Goal: Task Accomplishment & Management: Manage account settings

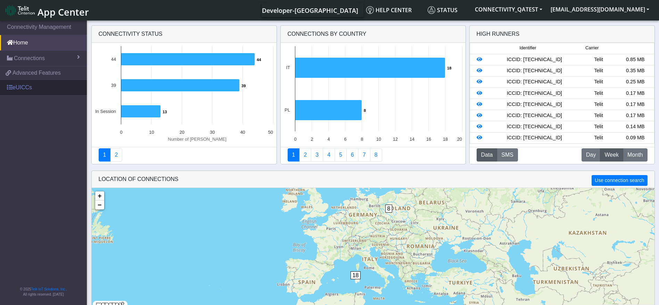
click at [36, 85] on link "eUICCs" at bounding box center [43, 87] width 87 height 15
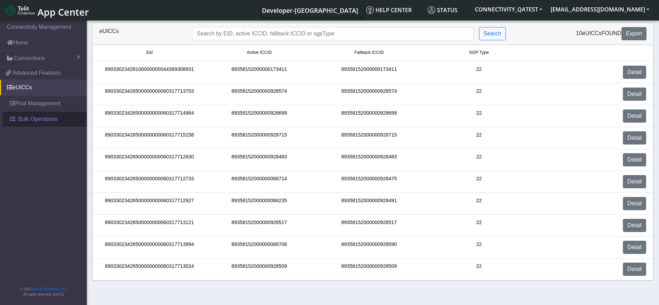
click at [43, 115] on span "Bulk Operations" at bounding box center [38, 119] width 40 height 8
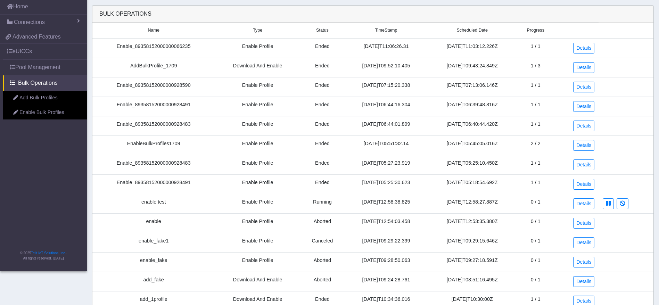
scroll to position [156, 0]
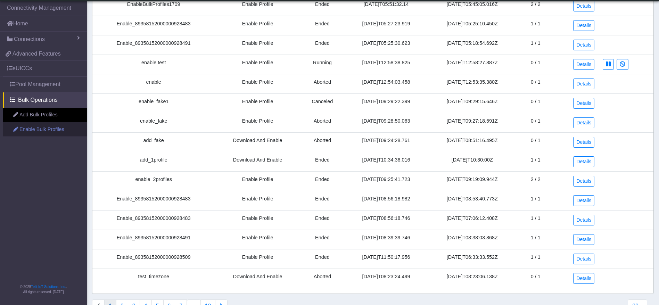
click at [47, 128] on link "Enable Bulk Profiles" at bounding box center [45, 129] width 84 height 15
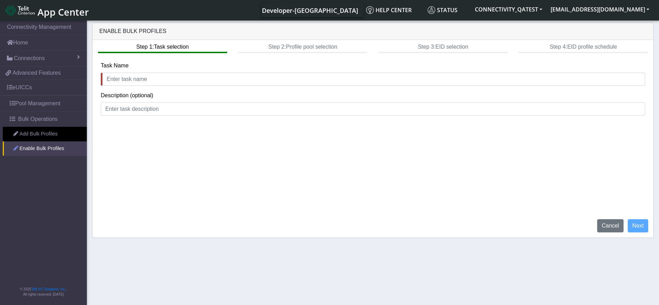
click at [64, 147] on link "Enable Bulk Profiles" at bounding box center [45, 148] width 84 height 15
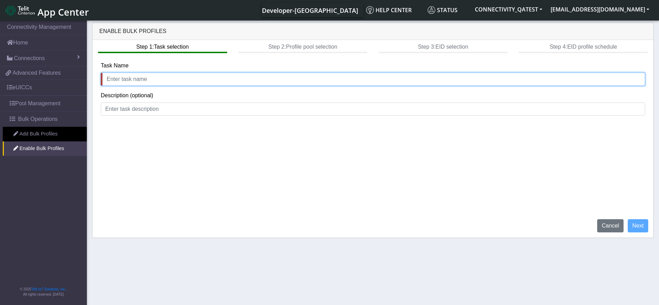
click at [216, 77] on input "text" at bounding box center [373, 79] width 545 height 13
type input "Enable1809"
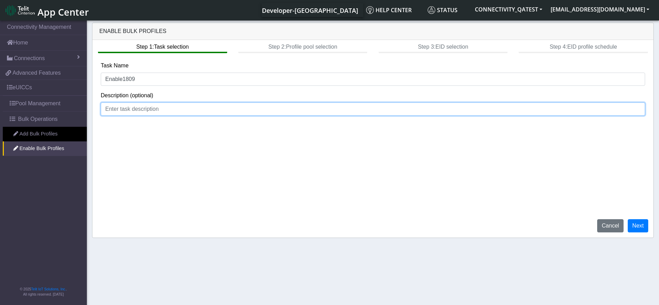
click at [294, 107] on input at bounding box center [373, 109] width 545 height 13
type input "enable profile"
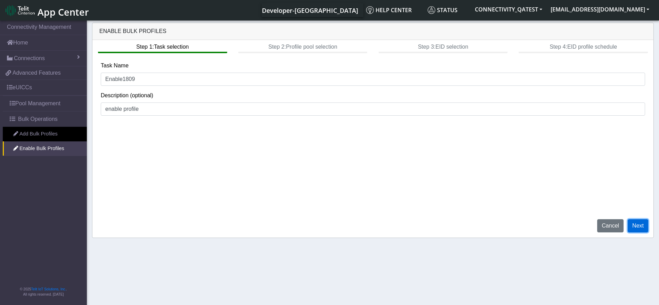
click at [642, 223] on button "Next" at bounding box center [638, 225] width 21 height 13
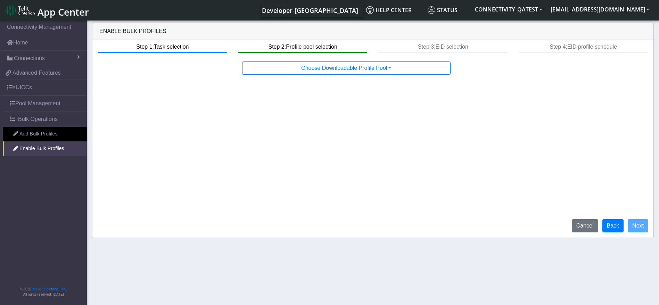
click at [340, 59] on div "Step 1: Task selection Step 2: Profile pool selection Step 3: EID selection Ste…" at bounding box center [372, 139] width 561 height 198
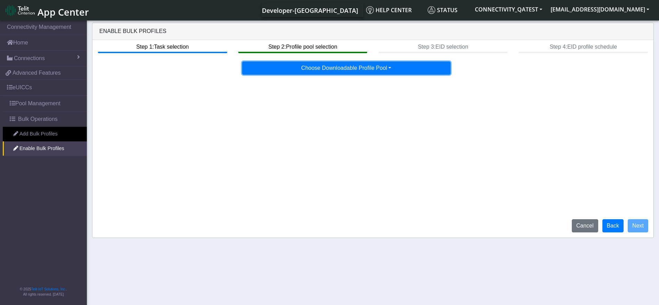
click at [340, 68] on button "Choose Downloadable Profile Pool" at bounding box center [346, 68] width 209 height 13
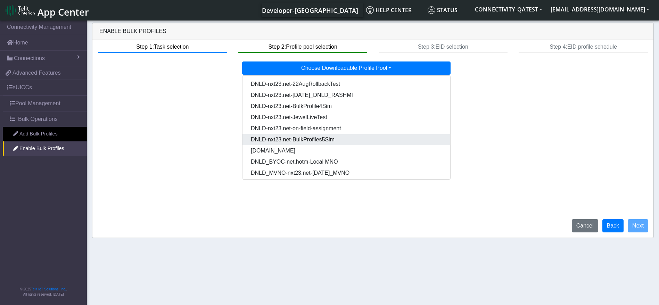
click at [341, 134] on Pool8c8c7d1b-f140-47d7-ba31-50d48655a96a-dropdown "DNLD-nxt23.net-BulkProfiles5Sim" at bounding box center [347, 139] width 208 height 11
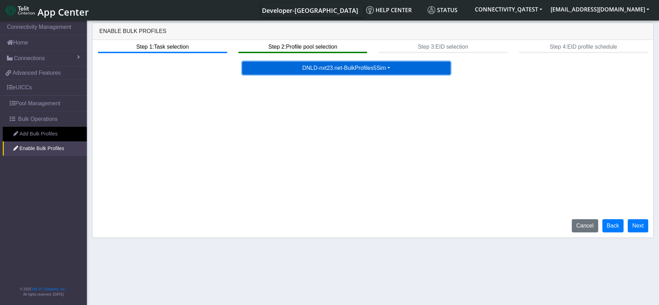
click at [343, 65] on button "DNLD-nxt23.net-BulkProfiles5Sim" at bounding box center [346, 68] width 209 height 13
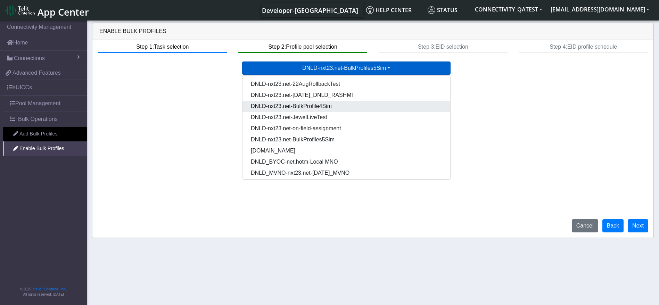
click at [345, 102] on Pool6057561e-b2e2-46a9-9600-507ad14697ec-dropdown "DNLD-nxt23.net-BulkProfile4Sim" at bounding box center [347, 106] width 208 height 11
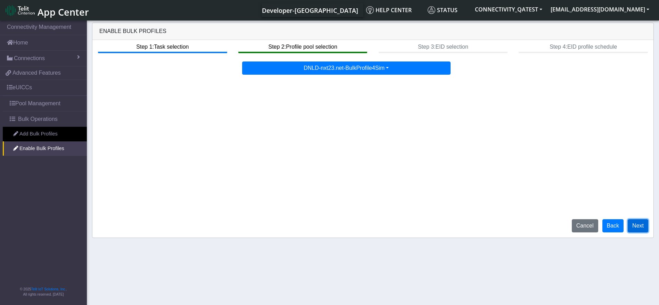
click at [635, 226] on button "Next" at bounding box center [638, 225] width 21 height 13
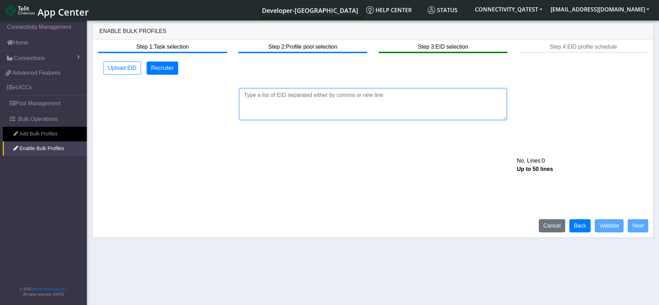
click at [266, 107] on textarea at bounding box center [373, 104] width 267 height 31
paste textarea "89033023426500000000060317712927,89033023426500000000060317712830"
type textarea "89033023426500000000060317712927,89033023426500000000060317712830"
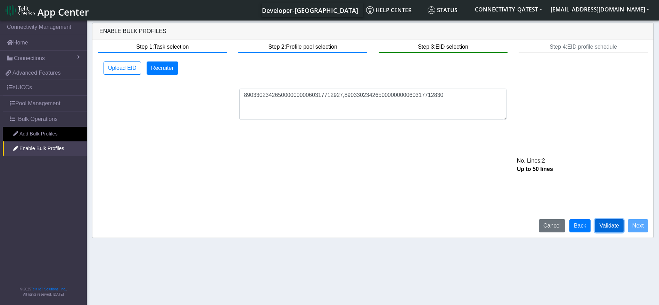
click at [609, 225] on button "Validate" at bounding box center [609, 225] width 29 height 13
click at [584, 230] on button "Back" at bounding box center [581, 225] width 22 height 13
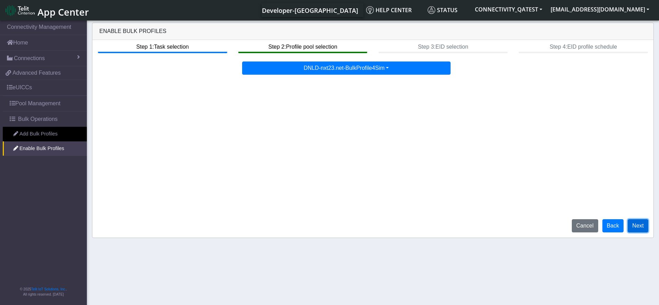
click at [632, 226] on button "Next" at bounding box center [638, 225] width 21 height 13
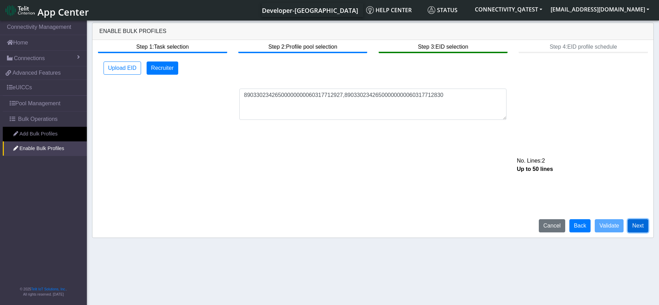
click at [638, 227] on button "Next" at bounding box center [638, 225] width 21 height 13
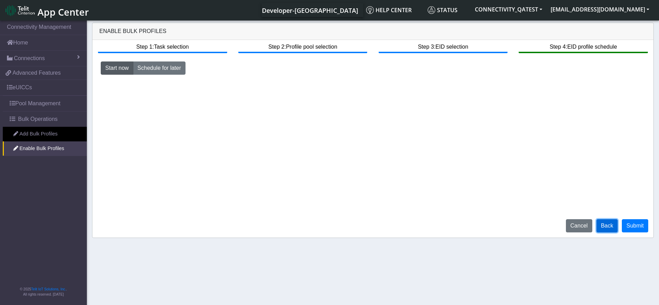
click at [612, 225] on button "Back" at bounding box center [608, 225] width 22 height 13
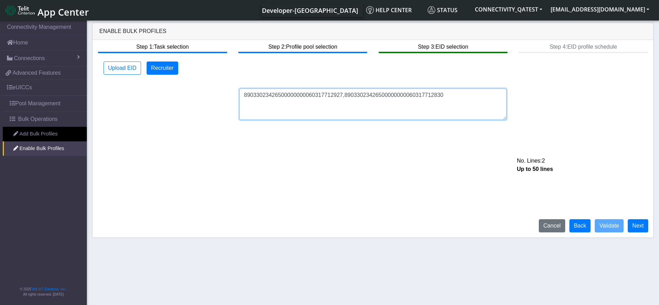
click at [386, 93] on textarea "89033023426500000000060317712927,89033023426500000000060317712830" at bounding box center [373, 104] width 267 height 31
click at [419, 93] on textarea "89033023426500000000060317712927,89033023426500000000060317712830" at bounding box center [373, 104] width 267 height 31
drag, startPoint x: 339, startPoint y: 95, endPoint x: 543, endPoint y: 98, distance: 204.1
click at [543, 98] on div "89033023426500000000060317712927,89033023426500000000060317712830 No. Lines: 2 …" at bounding box center [373, 104] width 555 height 31
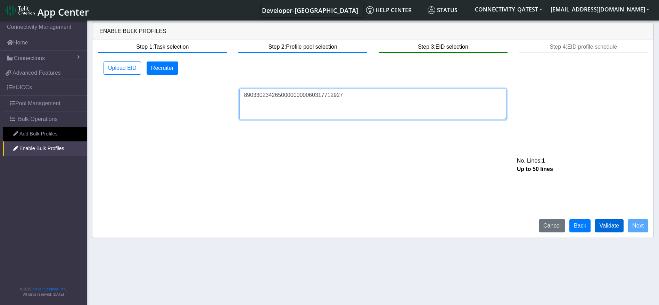
type textarea "89033023426500000000060317712927"
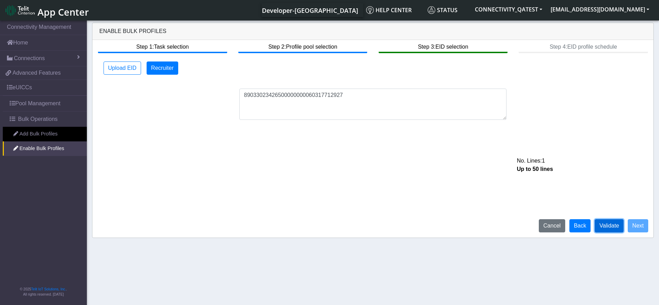
click at [608, 226] on button "Validate" at bounding box center [609, 225] width 29 height 13
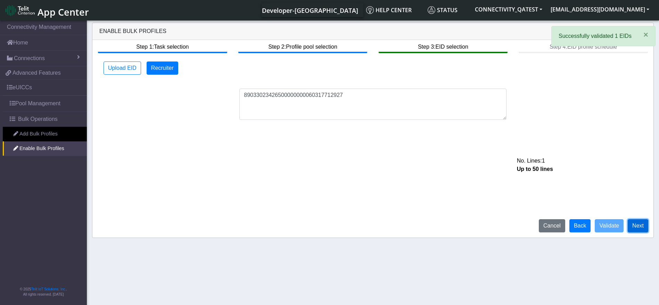
click at [639, 229] on button "Next" at bounding box center [638, 225] width 21 height 13
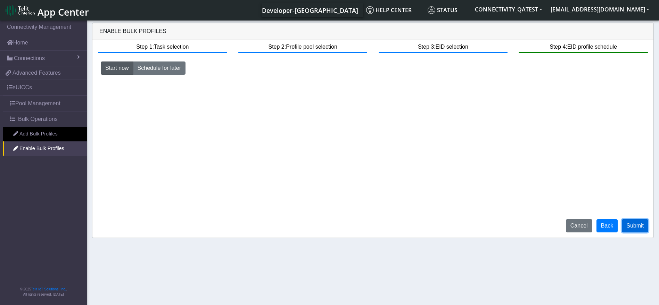
click at [642, 227] on button "Submit" at bounding box center [635, 225] width 26 height 13
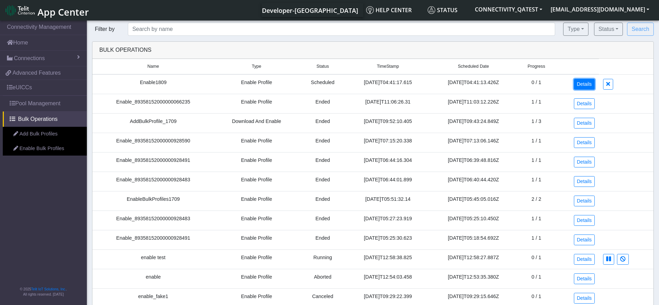
click at [590, 85] on link "Details" at bounding box center [584, 84] width 21 height 11
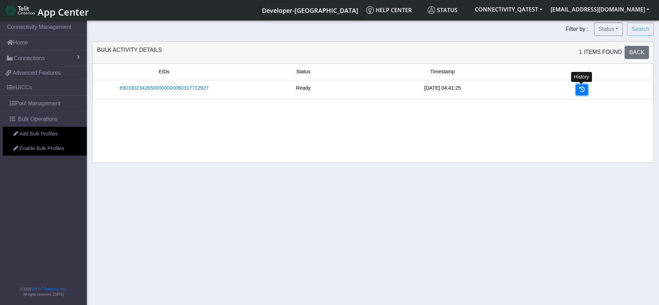
click at [586, 89] on link at bounding box center [582, 89] width 12 height 11
click at [581, 91] on icon at bounding box center [582, 90] width 6 height 6
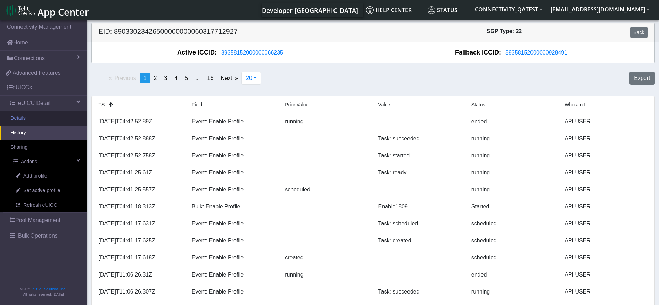
click at [38, 120] on link "Details" at bounding box center [43, 118] width 87 height 15
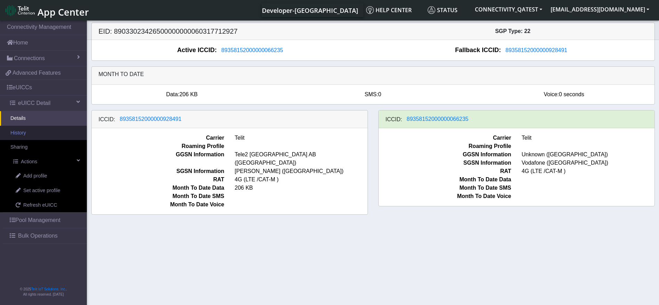
click at [36, 133] on link "History" at bounding box center [43, 133] width 87 height 15
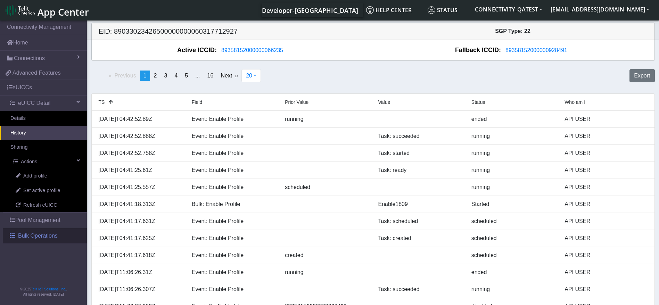
click at [30, 230] on link "Bulk Operations" at bounding box center [45, 235] width 84 height 15
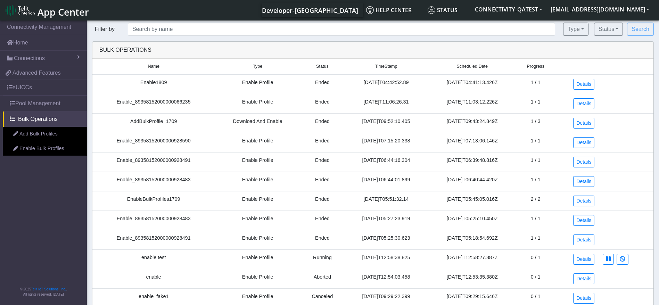
click at [47, 149] on link "Enable Bulk Profiles" at bounding box center [45, 148] width 84 height 15
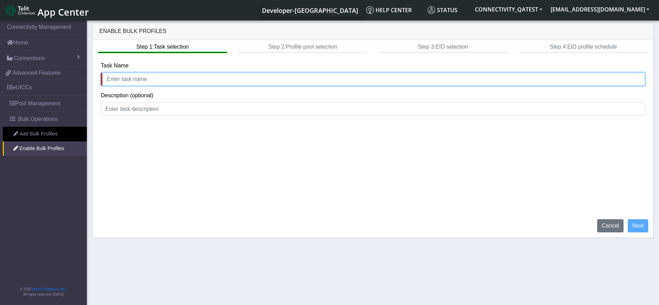
click at [139, 82] on input "text" at bounding box center [373, 79] width 545 height 13
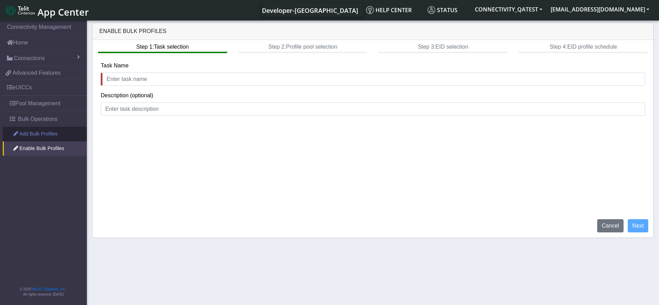
click at [40, 131] on link "Add Bulk Profiles" at bounding box center [45, 134] width 84 height 15
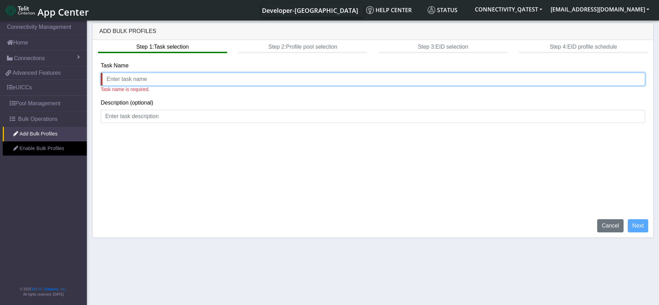
click at [130, 77] on input "text" at bounding box center [373, 79] width 545 height 13
type input "AddProfile_1809"
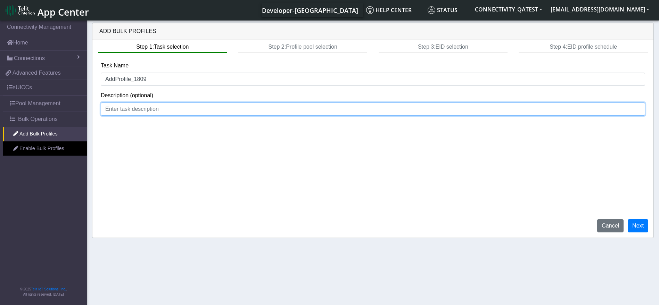
click at [170, 108] on input at bounding box center [373, 109] width 545 height 13
type input "Add profile"
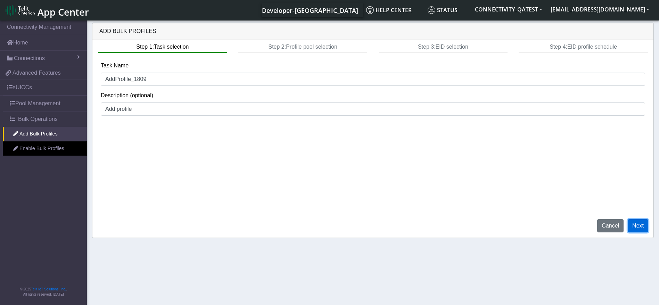
click at [634, 229] on button "Next" at bounding box center [638, 225] width 21 height 13
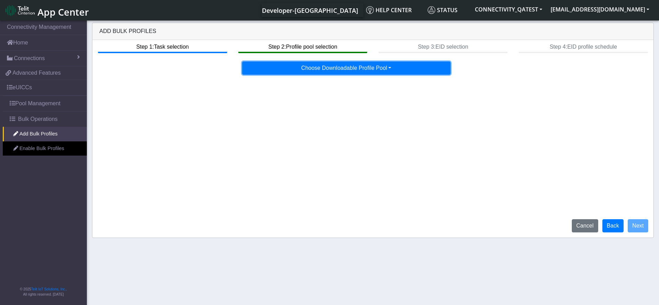
click at [367, 64] on button "Choose Downloadable Profile Pool" at bounding box center [346, 68] width 209 height 13
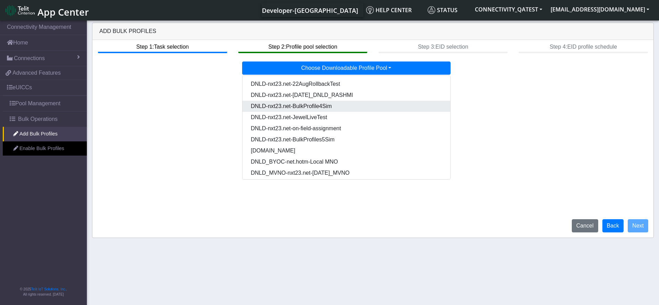
click at [353, 105] on Pool6057561e-b2e2-46a9-9600-507ad14697ec-dropdown "DNLD-nxt23.net-BulkProfile4Sim" at bounding box center [347, 106] width 208 height 11
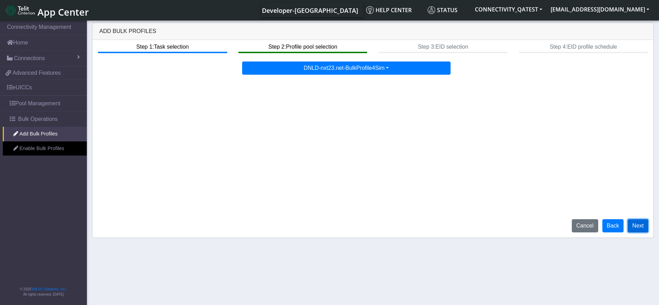
click at [636, 225] on button "Next" at bounding box center [638, 225] width 21 height 13
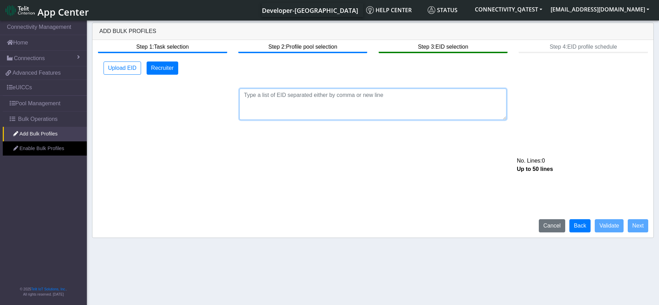
click at [358, 102] on textarea at bounding box center [373, 104] width 267 height 31
click at [389, 98] on textarea at bounding box center [373, 104] width 267 height 31
paste textarea "89033023426500000000060317712830"
type textarea "89033023426500000000060317712830"
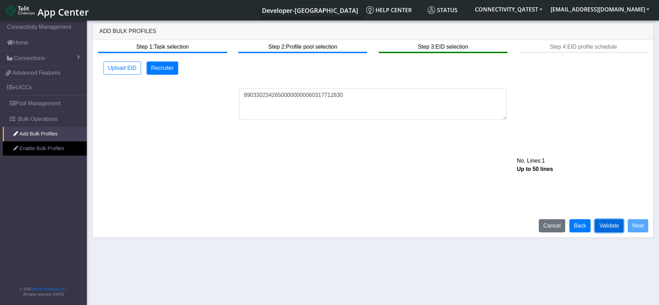
click at [615, 223] on button "Validate" at bounding box center [609, 225] width 29 height 13
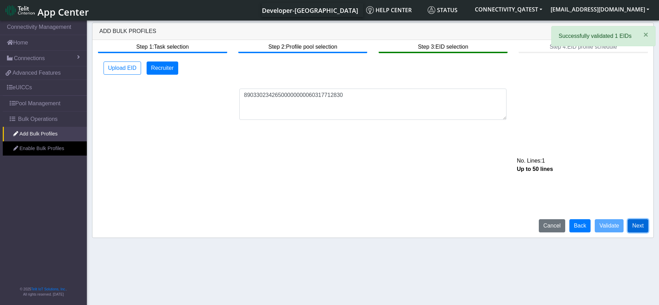
click at [636, 222] on button "Next" at bounding box center [638, 225] width 21 height 13
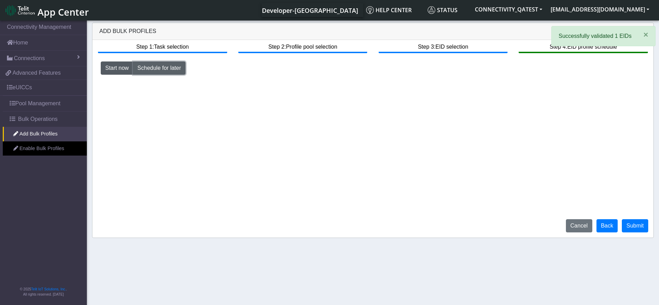
click at [157, 65] on button "Schedule for later" at bounding box center [159, 68] width 52 height 13
click at [480, 84] on button "button" at bounding box center [476, 82] width 16 height 13
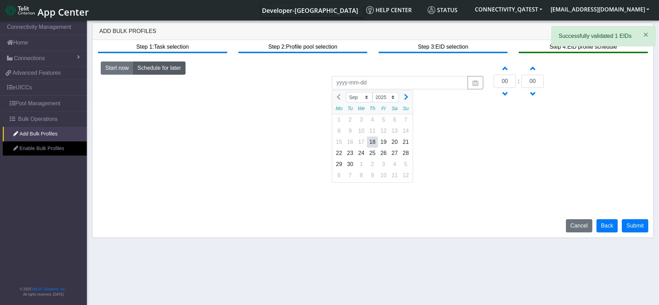
click at [371, 140] on div "18" at bounding box center [372, 142] width 11 height 11
type input "2025-09-18"
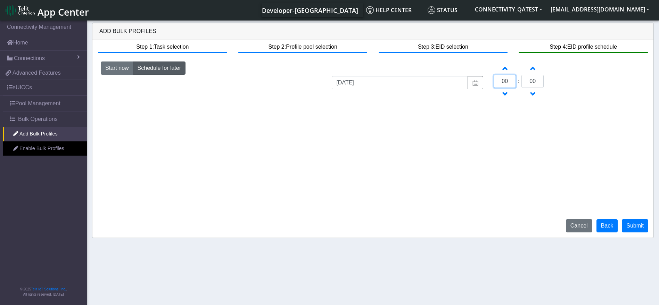
click at [505, 81] on input "00" at bounding box center [505, 81] width 22 height 13
drag, startPoint x: 510, startPoint y: 80, endPoint x: 503, endPoint y: 80, distance: 7.0
click at [503, 80] on input "00" at bounding box center [505, 81] width 22 height 13
click at [507, 83] on input "00" at bounding box center [505, 81] width 22 height 13
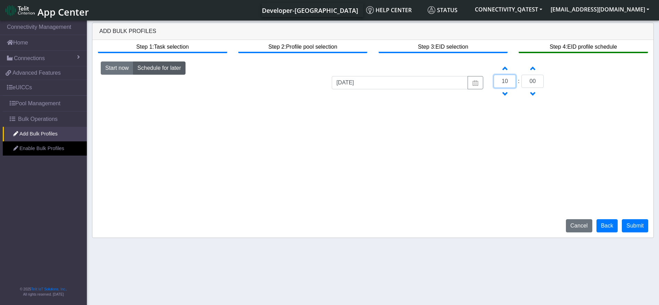
type input "10"
click at [535, 81] on input "00" at bounding box center [533, 81] width 22 height 13
click at [461, 127] on div "Step 1: Task selection Step 2: Profile pool selection Step 3: EID selection Ste…" at bounding box center [372, 139] width 561 height 198
click at [531, 83] on input "00" at bounding box center [533, 81] width 22 height 13
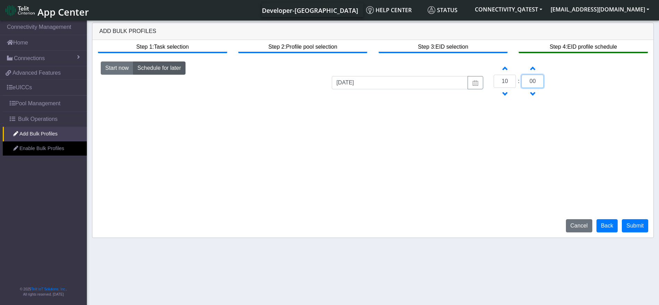
click at [531, 83] on input "00" at bounding box center [533, 81] width 22 height 13
type input "17"
click at [635, 226] on button "Submit" at bounding box center [635, 225] width 26 height 13
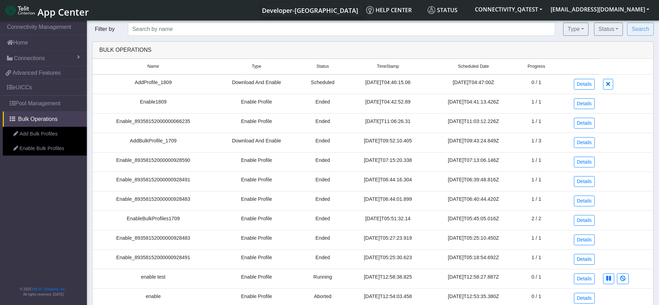
drag, startPoint x: 411, startPoint y: 82, endPoint x: 352, endPoint y: 80, distance: 58.8
click at [352, 80] on td "2025-09-18T04:46:15.06" at bounding box center [388, 84] width 83 height 20
drag, startPoint x: 507, startPoint y: 86, endPoint x: 441, endPoint y: 80, distance: 66.7
click at [441, 80] on date "2025-09-18T04:47:00Z" at bounding box center [474, 84] width 88 height 20
click at [582, 84] on link "Details" at bounding box center [584, 84] width 21 height 11
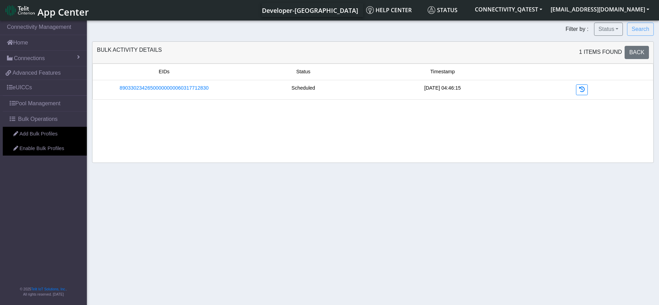
drag, startPoint x: 469, startPoint y: 88, endPoint x: 384, endPoint y: 89, distance: 84.5
click at [384, 89] on div "[DATE] 04:46:15" at bounding box center [442, 89] width 139 height 11
click at [639, 56] on link "Back" at bounding box center [637, 52] width 24 height 13
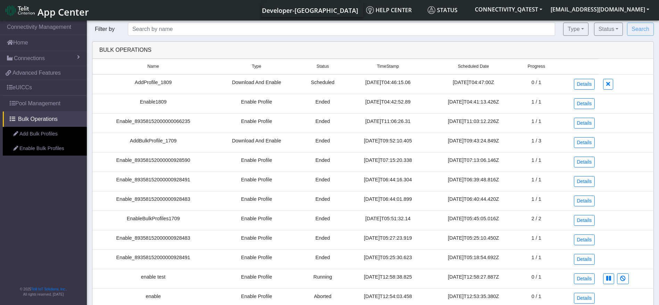
drag, startPoint x: 503, startPoint y: 80, endPoint x: 435, endPoint y: 83, distance: 67.5
click at [435, 83] on date "[DATE]T04:47:00Z" at bounding box center [474, 84] width 88 height 20
click at [583, 83] on link "Details" at bounding box center [584, 84] width 21 height 11
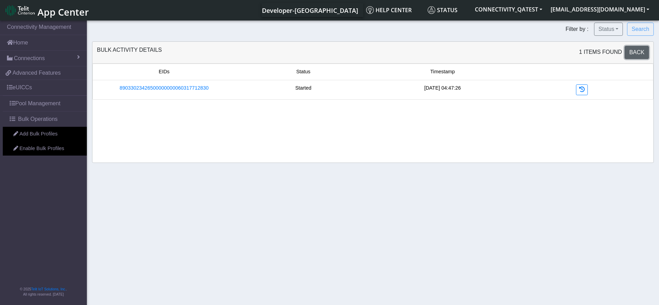
click at [633, 51] on span "Back" at bounding box center [637, 52] width 15 height 6
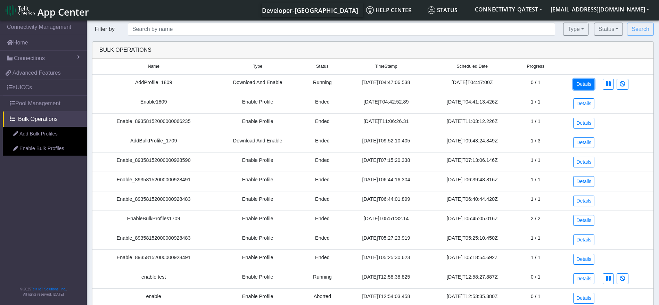
click at [578, 84] on link "Details" at bounding box center [584, 84] width 21 height 11
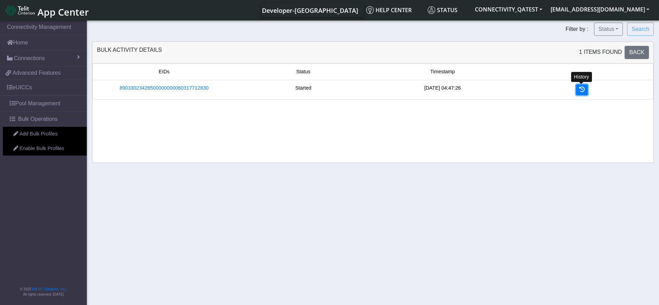
click at [580, 92] on icon at bounding box center [582, 90] width 6 height 6
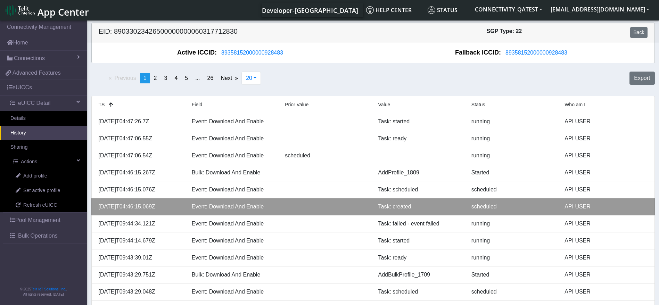
drag, startPoint x: 173, startPoint y: 209, endPoint x: 102, endPoint y: 209, distance: 70.9
click at [102, 209] on div "[DATE]T04:46:15.069Z" at bounding box center [140, 207] width 93 height 8
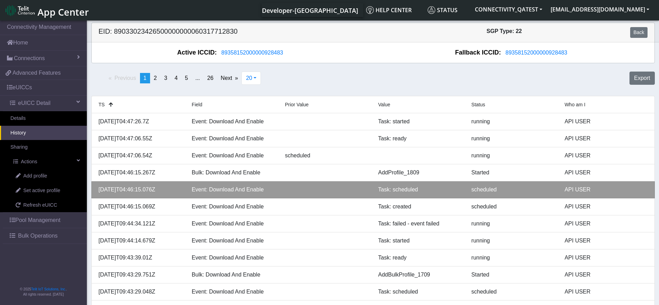
drag, startPoint x: 168, startPoint y: 189, endPoint x: 126, endPoint y: 190, distance: 41.4
click at [126, 190] on div "[DATE]T04:46:15.076Z" at bounding box center [140, 190] width 93 height 8
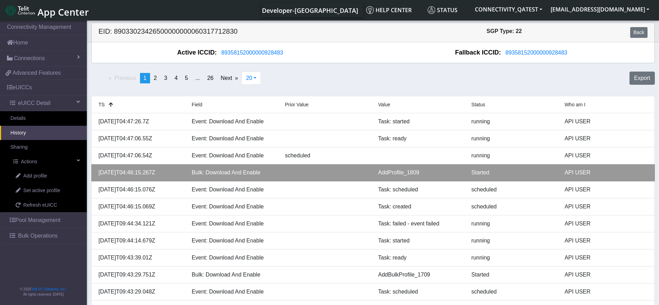
drag, startPoint x: 171, startPoint y: 172, endPoint x: 104, endPoint y: 174, distance: 67.1
click at [104, 174] on div "[DATE]T04:46:15.267Z" at bounding box center [140, 173] width 93 height 8
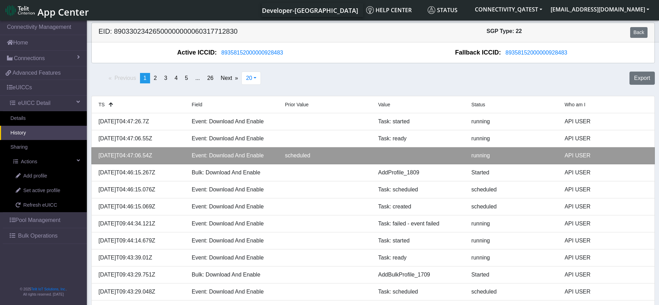
drag, startPoint x: 168, startPoint y: 155, endPoint x: 109, endPoint y: 156, distance: 59.1
click at [109, 156] on div "[DATE]T04:47:06.54Z" at bounding box center [140, 156] width 93 height 8
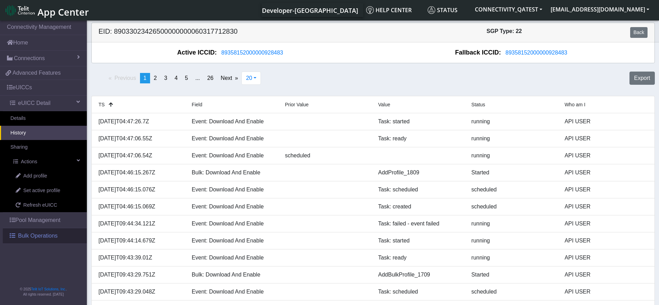
click at [56, 237] on span "Bulk Operations" at bounding box center [38, 236] width 40 height 8
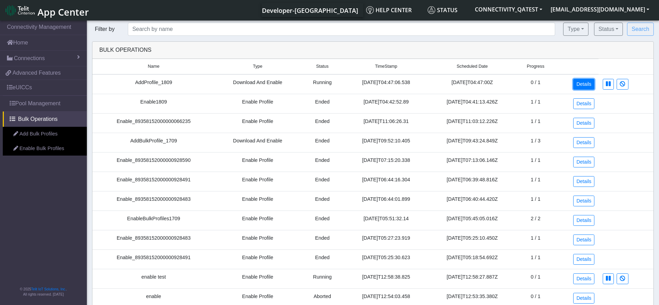
click at [591, 80] on link "Details" at bounding box center [584, 84] width 21 height 11
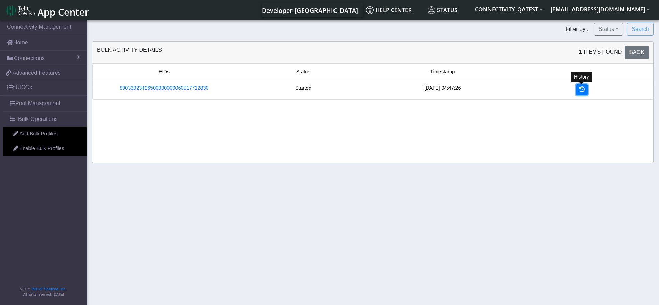
click at [579, 91] on icon at bounding box center [582, 90] width 6 height 6
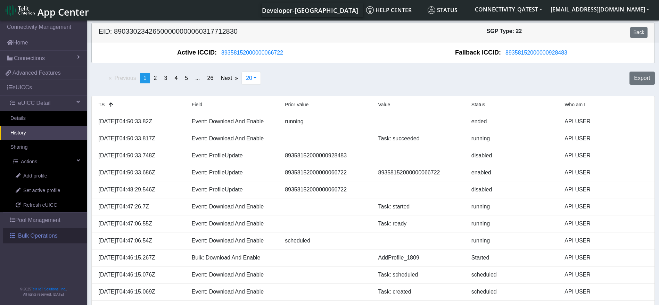
click at [33, 235] on span "Bulk Operations" at bounding box center [38, 236] width 40 height 8
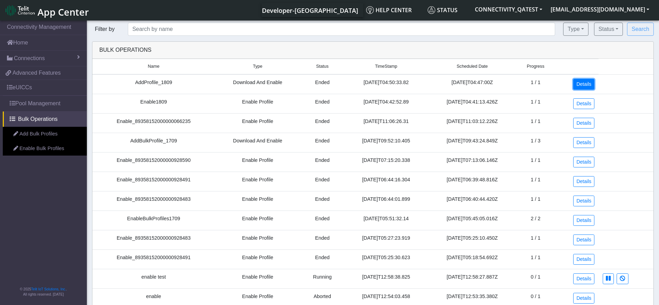
click at [587, 86] on link "Details" at bounding box center [584, 84] width 21 height 11
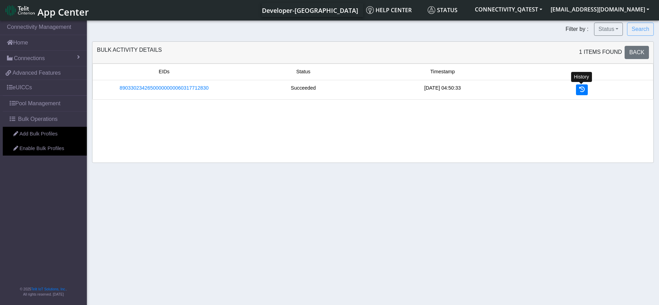
click at [576, 89] on div "History" at bounding box center [581, 89] width 139 height 11
click at [639, 49] on span "Back" at bounding box center [637, 52] width 15 height 6
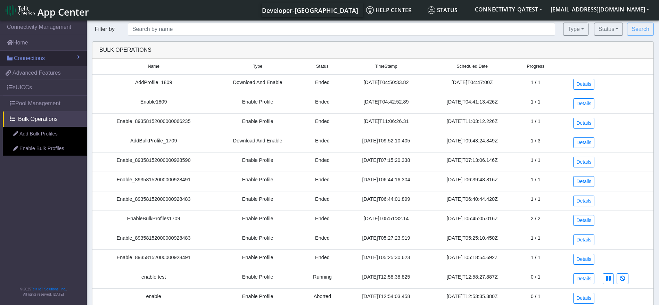
click at [47, 61] on link "Connections" at bounding box center [43, 58] width 87 height 15
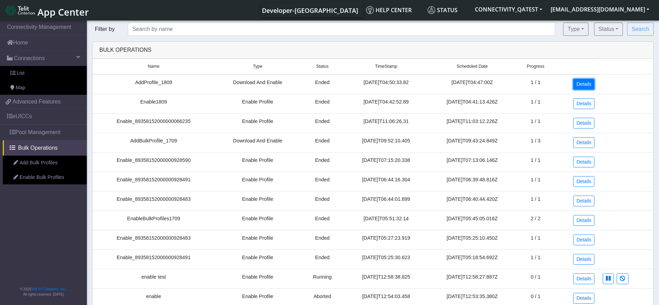
click at [581, 83] on link "Details" at bounding box center [584, 84] width 21 height 11
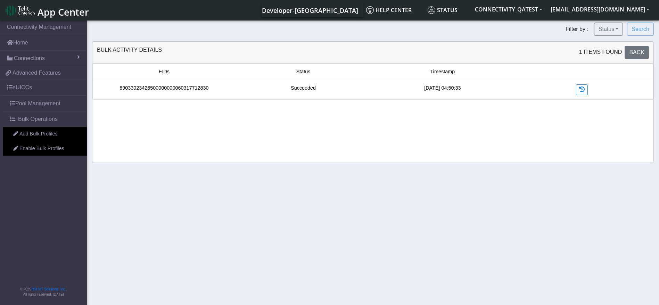
click at [182, 89] on link "89033023426500000000060317712830" at bounding box center [164, 88] width 89 height 8
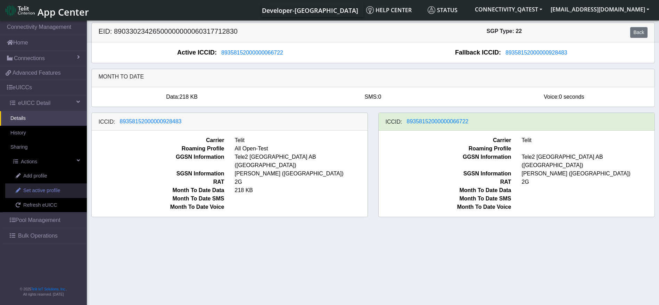
click at [44, 189] on span "Set active profile" at bounding box center [41, 191] width 37 height 8
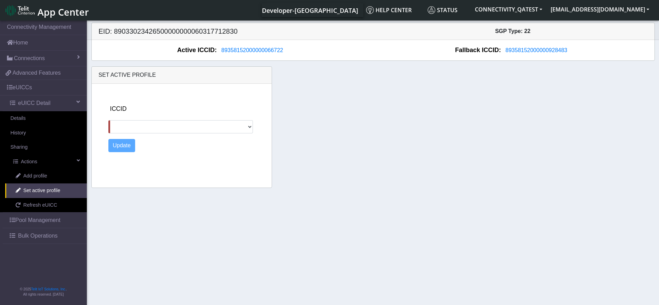
click at [164, 133] on div "ICCID 89358152000000928483 Update" at bounding box center [189, 134] width 167 height 101
click at [160, 126] on select "89358152000000928483" at bounding box center [180, 126] width 145 height 13
select select "89358152000000928483"
click at [108, 120] on select "89358152000000928483" at bounding box center [180, 126] width 145 height 13
click at [119, 144] on button "Update" at bounding box center [121, 145] width 27 height 13
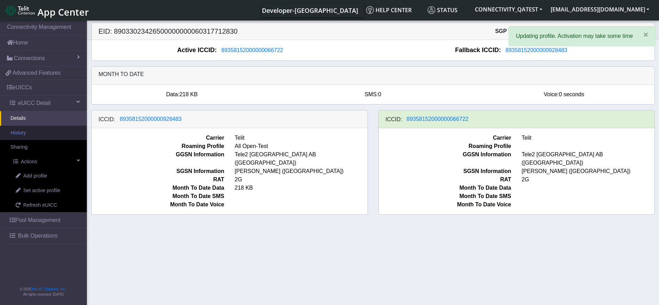
click at [30, 135] on link "History" at bounding box center [43, 133] width 87 height 15
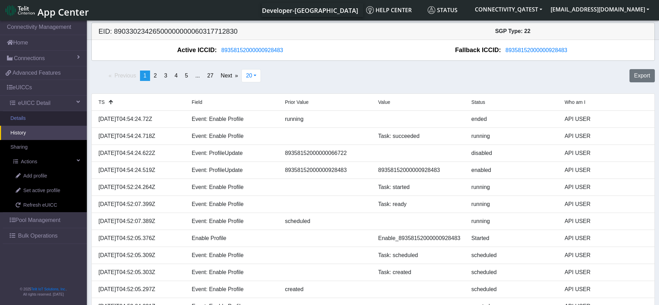
click at [40, 115] on link "Details" at bounding box center [43, 118] width 87 height 15
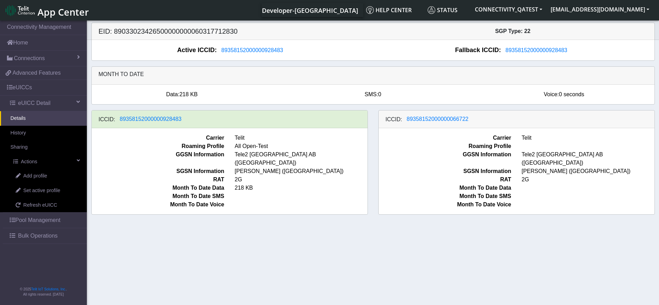
click at [55, 239] on span "Bulk Operations" at bounding box center [38, 236] width 40 height 8
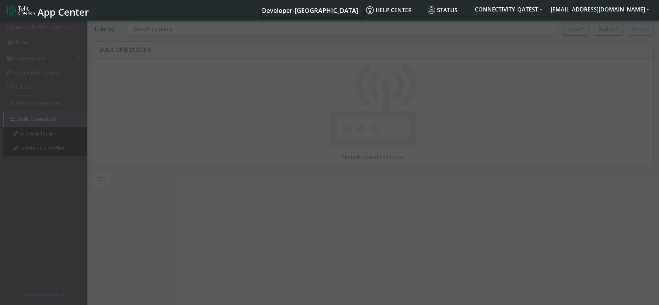
click at [43, 148] on div at bounding box center [329, 163] width 659 height 289
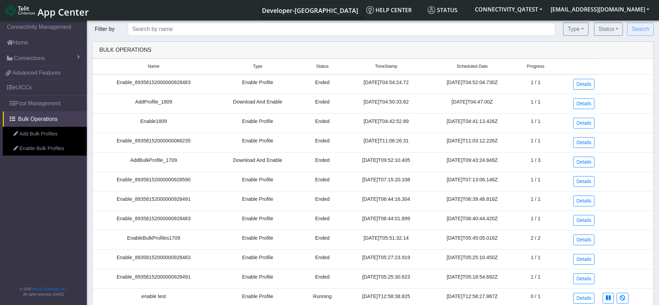
click at [43, 148] on link "Enable Bulk Profiles" at bounding box center [45, 148] width 84 height 15
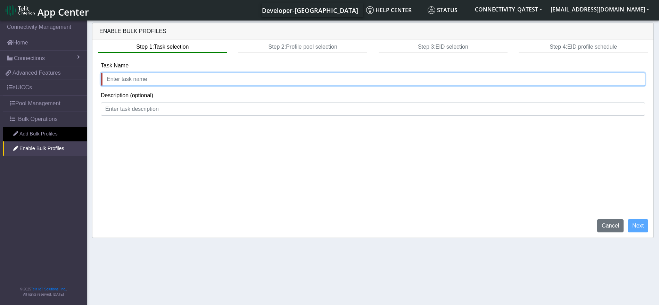
click at [189, 76] on input "text" at bounding box center [373, 79] width 545 height 13
type input "Enable-ScheduleForLater1809"
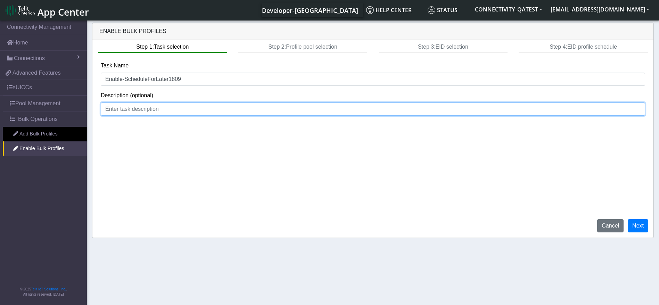
click at [175, 106] on input at bounding box center [373, 109] width 545 height 13
type input "Schedule later"
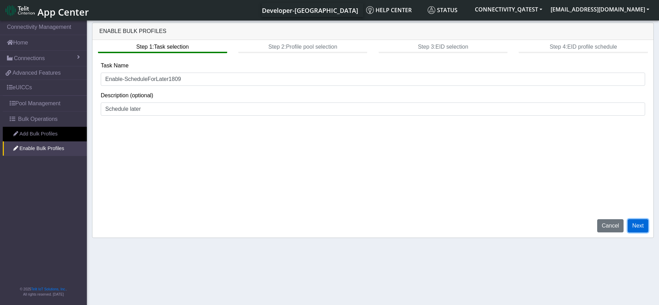
click at [636, 223] on button "Next" at bounding box center [638, 225] width 21 height 13
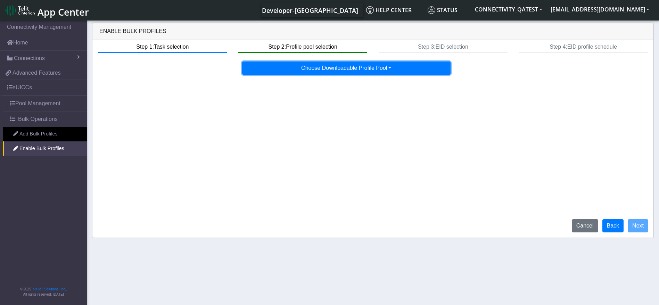
click at [372, 68] on button "Choose Downloadable Profile Pool" at bounding box center [346, 68] width 209 height 13
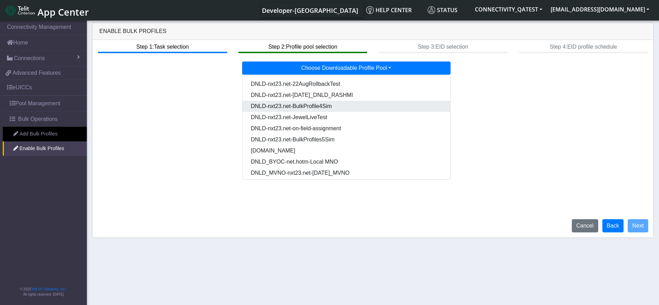
click at [331, 103] on Pool6057561e-b2e2-46a9-9600-507ad14697ec-dropdown "DNLD-nxt23.net-BulkProfile4Sim" at bounding box center [347, 106] width 208 height 11
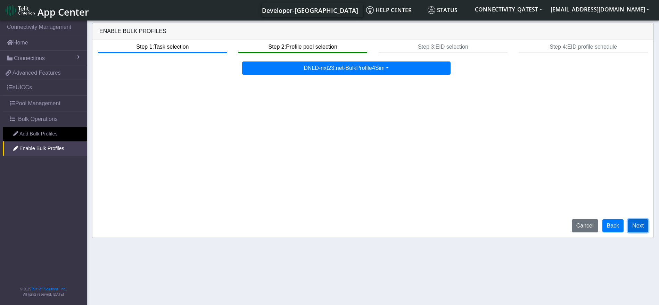
click at [636, 225] on button "Next" at bounding box center [638, 225] width 21 height 13
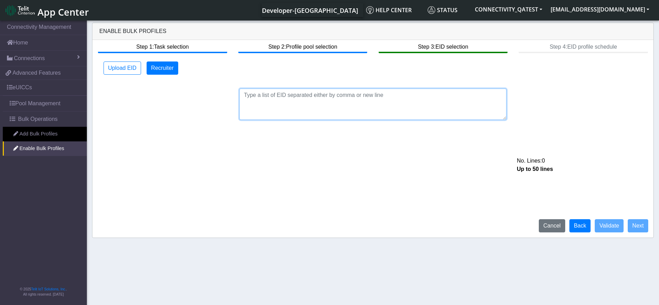
click at [309, 108] on textarea at bounding box center [373, 104] width 267 height 31
paste textarea "89033023426500000000060317712830"
type textarea "89033023426500000000060317712830"
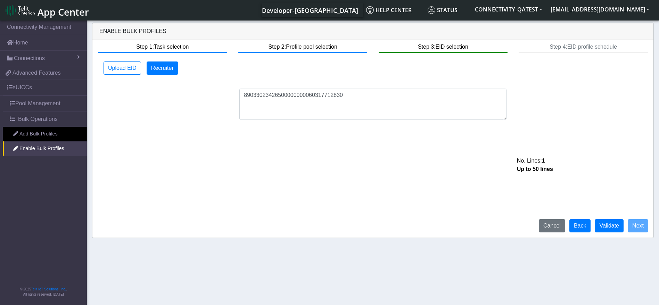
click at [613, 219] on div "Step 1: Task selection Step 2: Profile pool selection Step 3: EID selection Ste…" at bounding box center [372, 139] width 561 height 198
click at [610, 227] on button "Validate" at bounding box center [609, 225] width 29 height 13
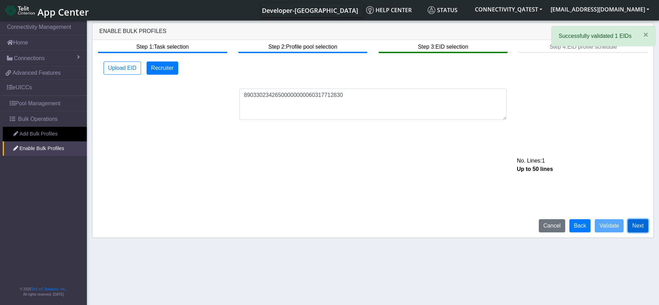
click at [638, 224] on button "Next" at bounding box center [638, 225] width 21 height 13
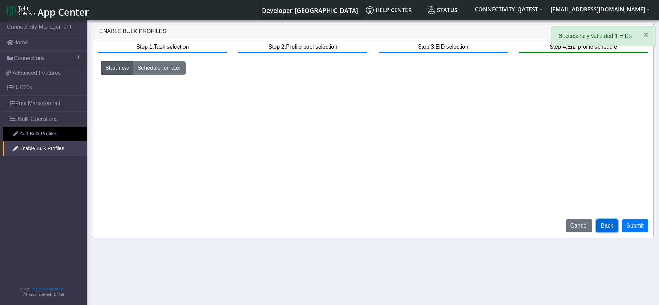
click at [610, 227] on button "Back" at bounding box center [608, 225] width 22 height 13
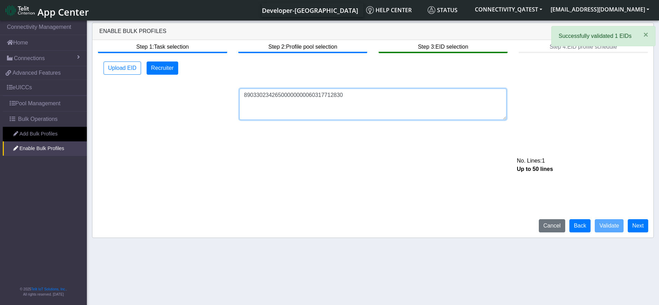
click at [381, 100] on textarea "89033023426500000000060317712830" at bounding box center [373, 104] width 267 height 31
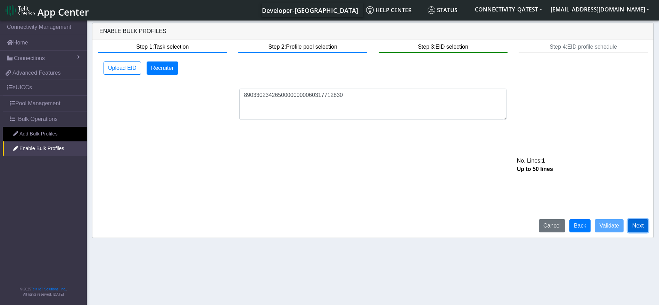
click at [630, 221] on button "Next" at bounding box center [638, 225] width 21 height 13
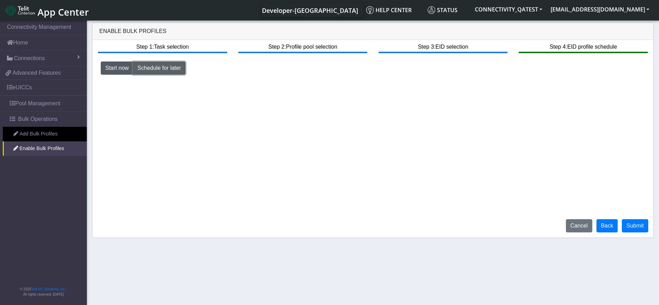
click at [161, 68] on button "Schedule for later" at bounding box center [159, 68] width 52 height 13
click at [472, 80] on button "button" at bounding box center [476, 82] width 16 height 13
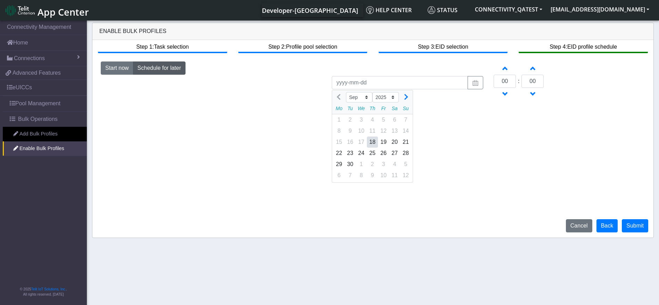
click at [371, 137] on div "18" at bounding box center [372, 142] width 11 height 11
type input "2025-09-18"
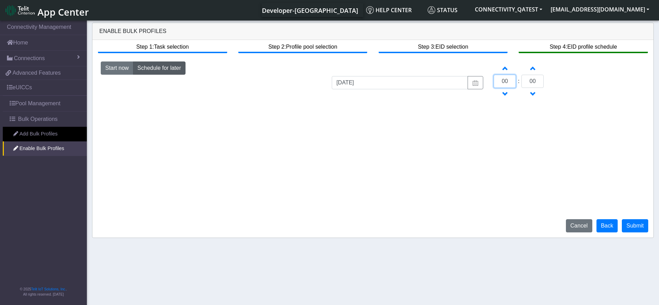
drag, startPoint x: 509, startPoint y: 80, endPoint x: 504, endPoint y: 80, distance: 4.5
click at [504, 80] on input "00" at bounding box center [505, 81] width 22 height 13
type input "0"
type input "10"
click at [532, 82] on input "00" at bounding box center [533, 81] width 22 height 13
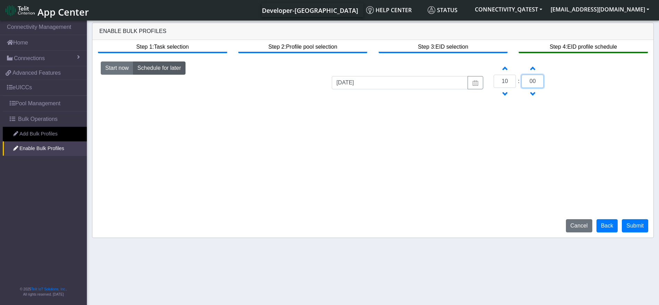
click at [532, 82] on input "00" at bounding box center [533, 81] width 22 height 13
click at [522, 118] on div "Step 1: Task selection Step 2: Profile pool selection Step 3: EID selection Ste…" at bounding box center [372, 139] width 561 height 198
click at [533, 82] on input "30" at bounding box center [533, 81] width 22 height 13
type input "35"
click at [634, 226] on button "Submit" at bounding box center [635, 225] width 26 height 13
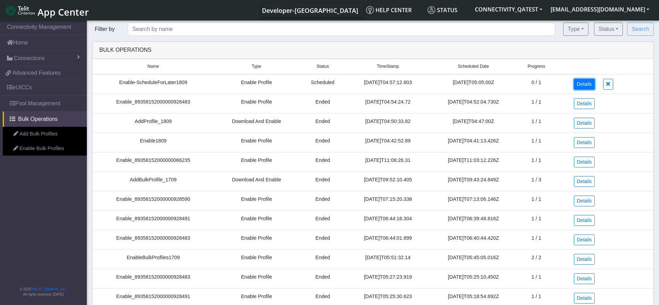
click at [577, 82] on link "Details" at bounding box center [584, 84] width 21 height 11
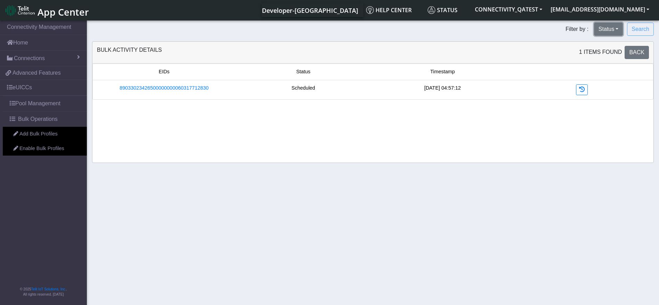
click at [614, 29] on button "Status" at bounding box center [608, 29] width 29 height 13
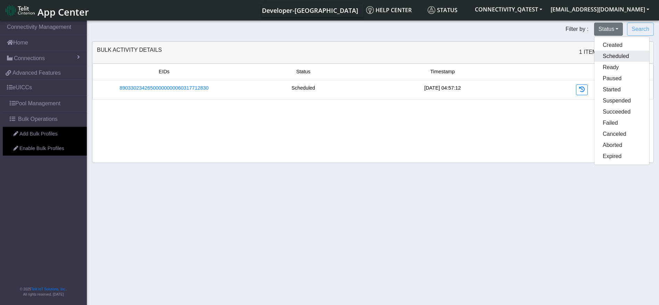
click at [625, 52] on button "Scheduled" at bounding box center [622, 56] width 55 height 11
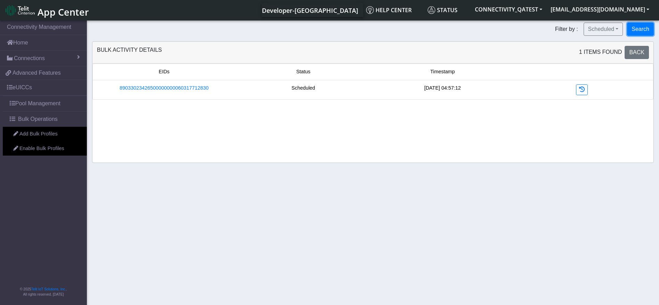
click at [638, 27] on button "Search" at bounding box center [640, 29] width 27 height 13
click at [592, 36] on div "Filter by : Scheduled Created Scheduled Ready Paused Started Suspended Succeede…" at bounding box center [373, 96] width 573 height 146
click at [601, 28] on button "Scheduled" at bounding box center [604, 29] width 40 height 13
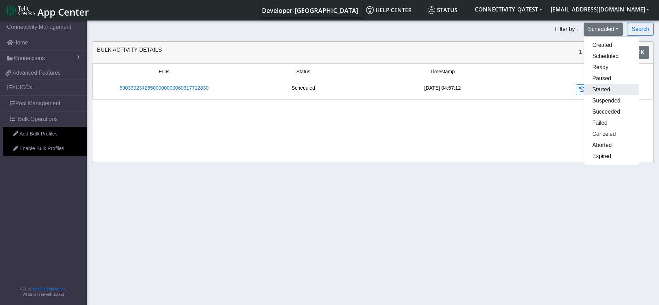
click at [604, 91] on button "Started" at bounding box center [611, 89] width 55 height 11
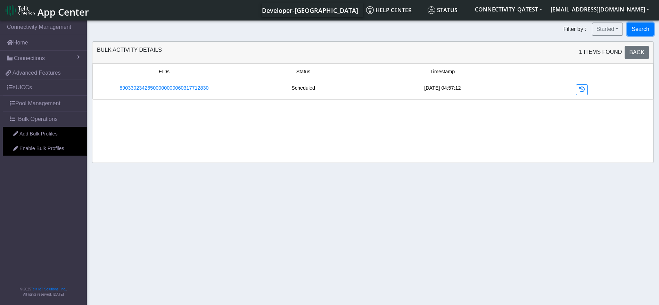
click at [638, 30] on button "Search" at bounding box center [640, 29] width 27 height 13
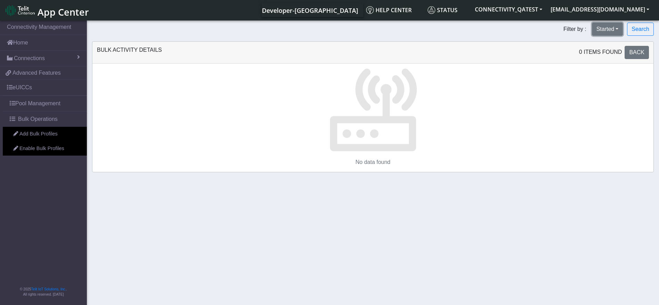
click at [614, 30] on button "Started" at bounding box center [607, 29] width 31 height 13
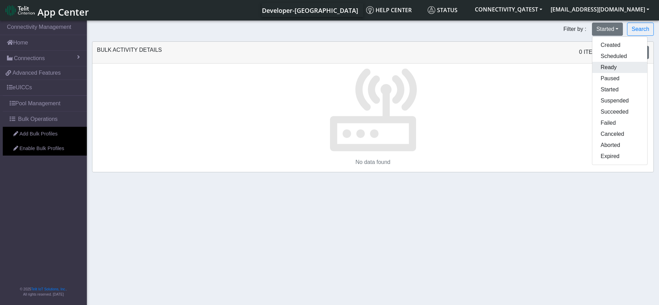
click at [612, 66] on button "Ready" at bounding box center [620, 67] width 55 height 11
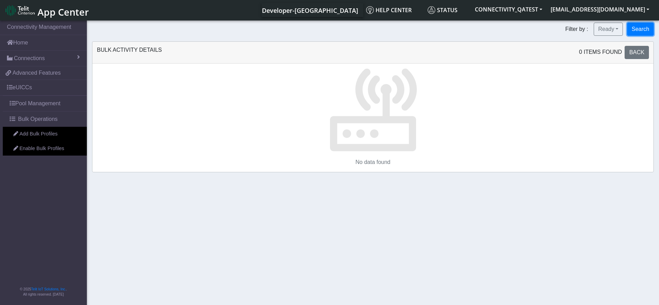
click at [641, 29] on button "Search" at bounding box center [640, 29] width 27 height 13
click at [608, 30] on button "Ready" at bounding box center [608, 29] width 29 height 13
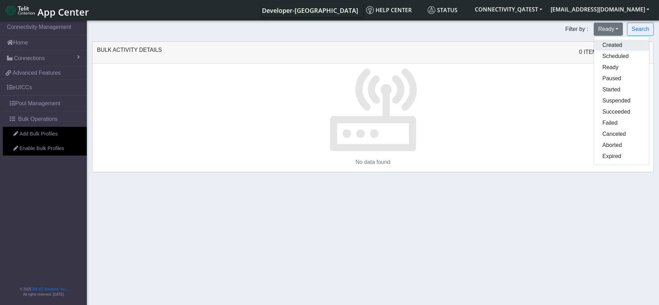
click at [606, 46] on button "Created" at bounding box center [621, 45] width 55 height 11
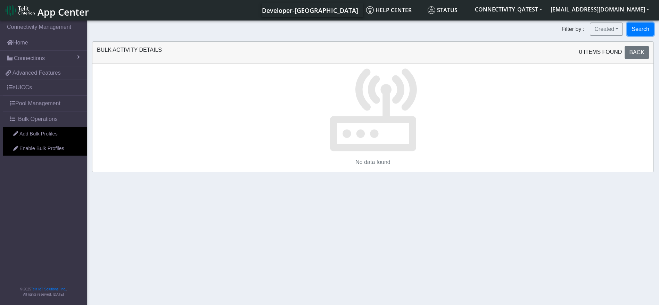
click at [639, 29] on button "Search" at bounding box center [640, 29] width 27 height 13
click at [605, 31] on button "Created" at bounding box center [606, 29] width 33 height 13
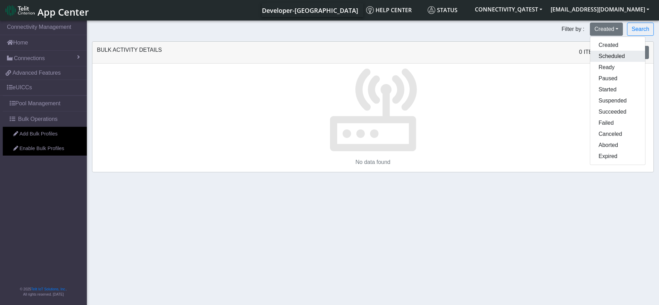
click at [611, 54] on button "Scheduled" at bounding box center [618, 56] width 55 height 11
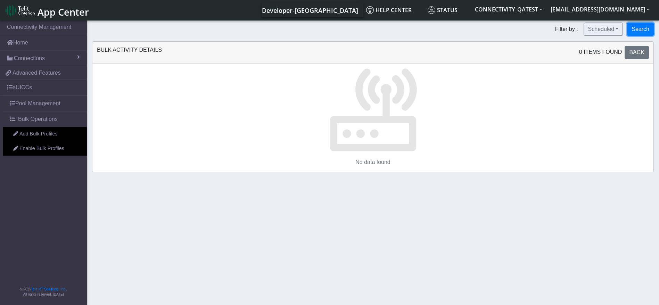
click at [636, 31] on button "Search" at bounding box center [640, 29] width 27 height 13
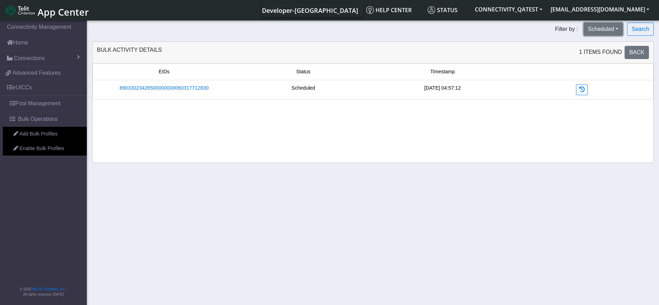
click at [600, 25] on button "Scheduled" at bounding box center [604, 29] width 40 height 13
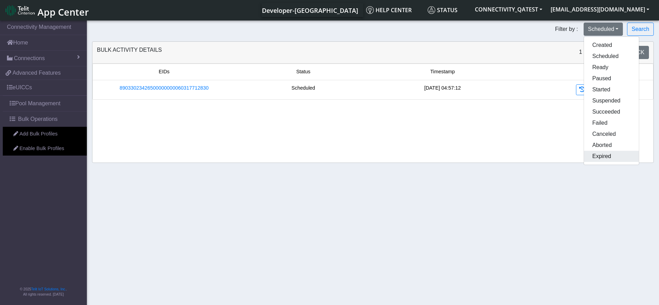
click at [604, 152] on button "Expired" at bounding box center [611, 156] width 55 height 11
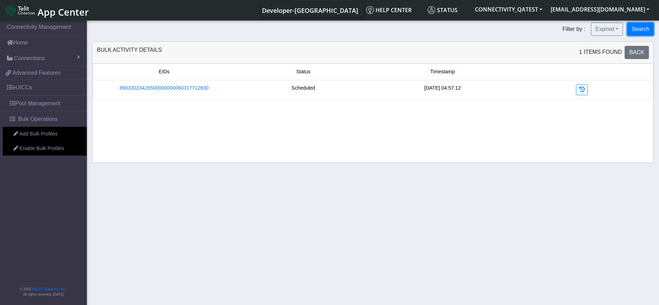
click at [639, 30] on button "Search" at bounding box center [640, 29] width 27 height 13
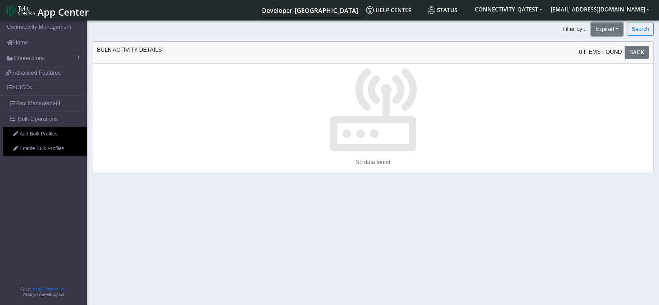
click at [601, 31] on button "Expired" at bounding box center [607, 29] width 32 height 13
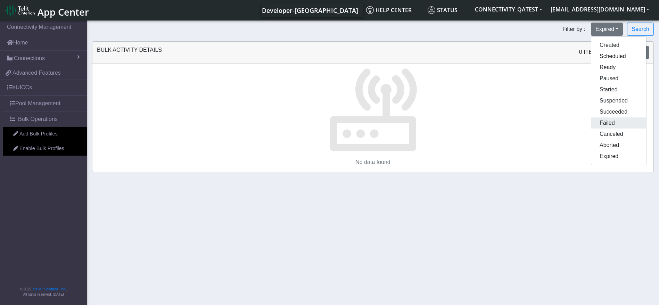
click at [606, 125] on button "Failed" at bounding box center [619, 122] width 55 height 11
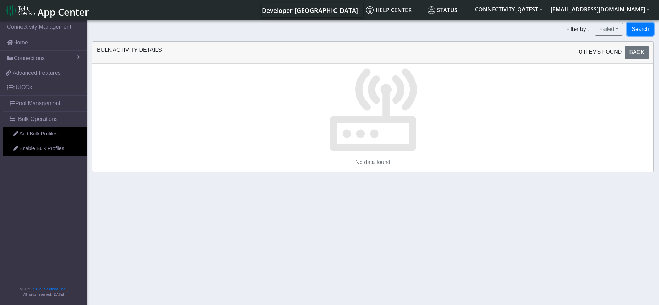
click at [635, 26] on button "Search" at bounding box center [640, 29] width 27 height 13
click at [640, 55] on span "Back" at bounding box center [637, 52] width 15 height 6
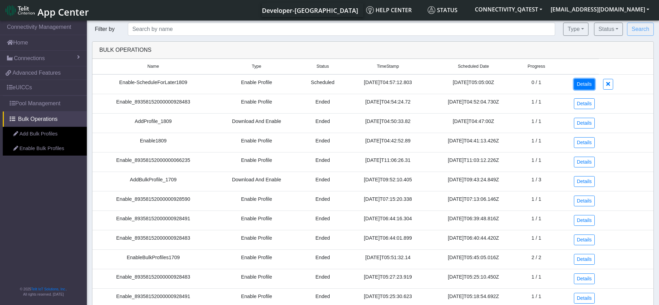
click at [585, 85] on link "Details" at bounding box center [584, 84] width 21 height 11
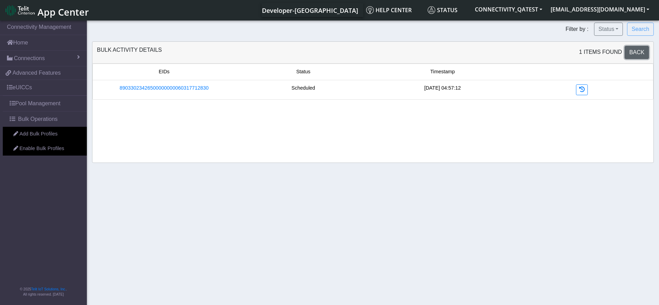
click at [640, 50] on span "Back" at bounding box center [637, 52] width 15 height 6
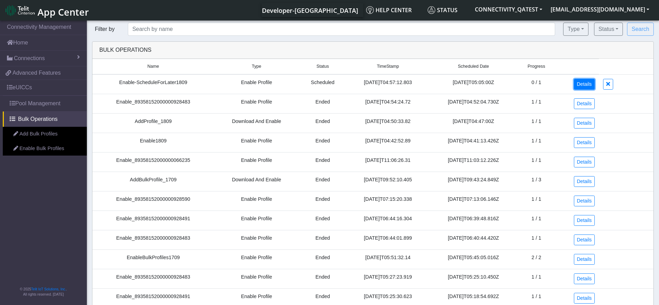
click at [577, 86] on link "Details" at bounding box center [584, 84] width 21 height 11
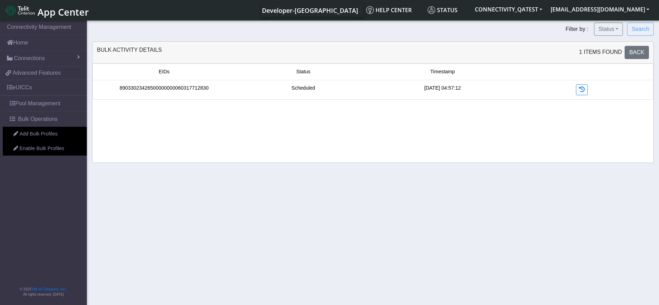
click at [199, 88] on link "89033023426500000000060317712830" at bounding box center [164, 88] width 89 height 8
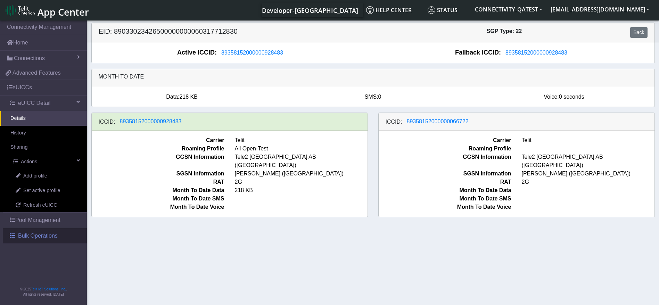
click at [36, 232] on span "Bulk Operations" at bounding box center [38, 236] width 40 height 8
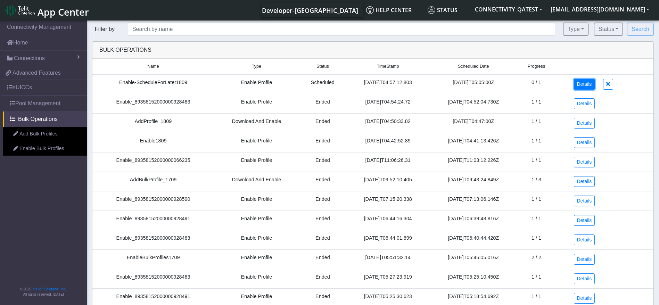
click at [580, 85] on link "Details" at bounding box center [584, 84] width 21 height 11
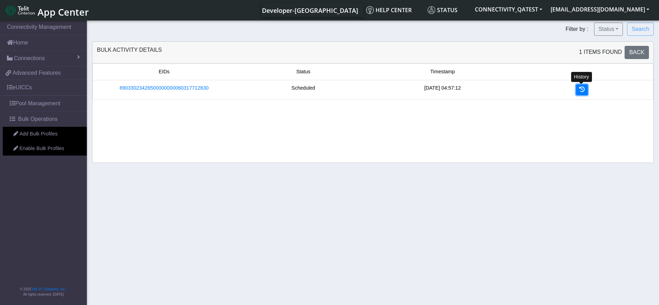
click at [582, 89] on icon at bounding box center [582, 90] width 6 height 6
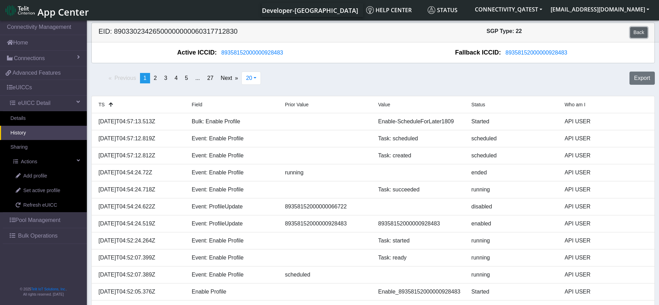
click at [641, 30] on link "Back" at bounding box center [639, 32] width 17 height 11
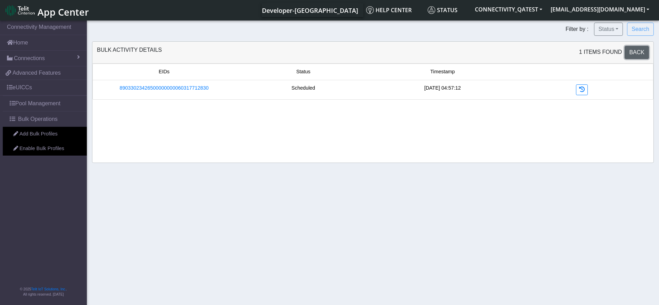
click at [631, 55] on span "Back" at bounding box center [637, 52] width 15 height 6
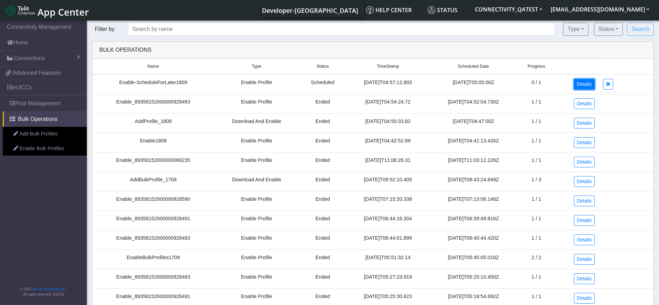
click at [591, 87] on link "Details" at bounding box center [584, 84] width 21 height 11
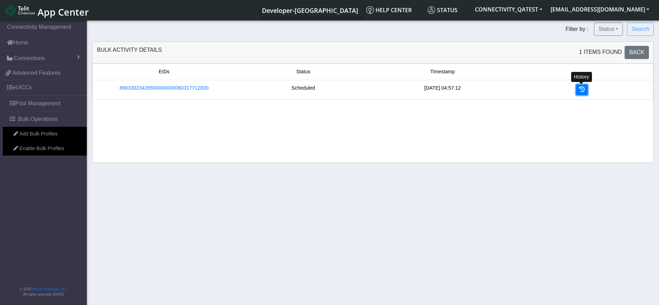
click at [582, 90] on icon at bounding box center [582, 90] width 6 height 6
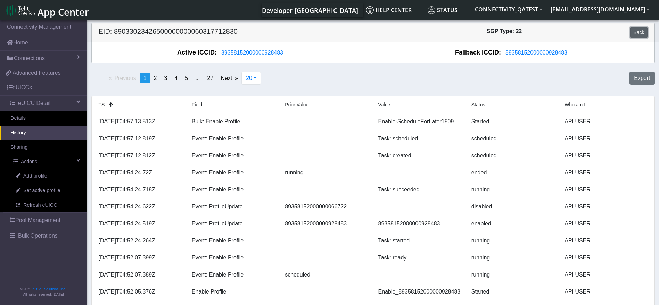
click at [645, 31] on link "Back" at bounding box center [639, 32] width 17 height 11
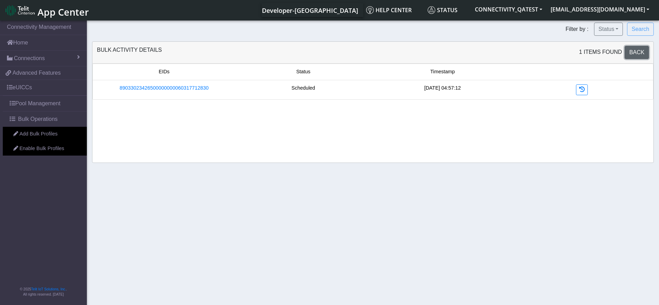
click at [636, 51] on span "Back" at bounding box center [637, 52] width 15 height 6
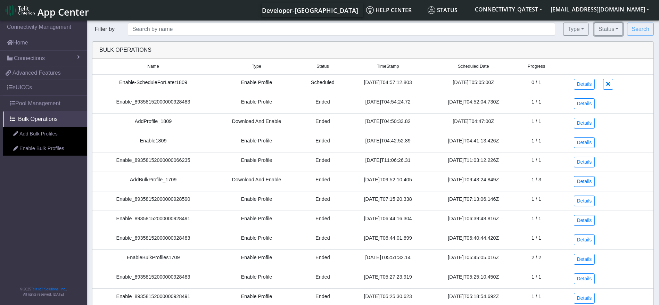
click at [610, 26] on button "Status" at bounding box center [608, 29] width 29 height 13
click at [615, 47] on button "Created" at bounding box center [622, 45] width 55 height 11
click at [635, 30] on button "Search" at bounding box center [640, 29] width 27 height 13
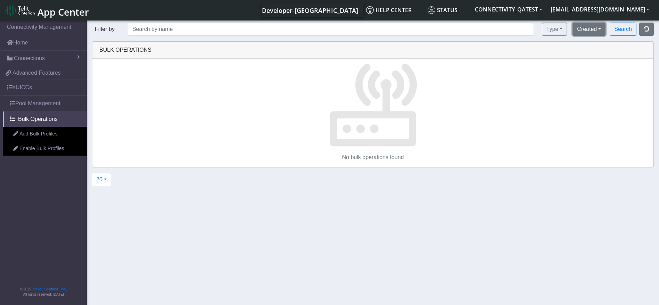
click at [598, 32] on button "Created" at bounding box center [589, 29] width 33 height 13
click at [601, 57] on button "Scheduled" at bounding box center [600, 56] width 55 height 11
click at [631, 31] on button "Search" at bounding box center [623, 29] width 27 height 13
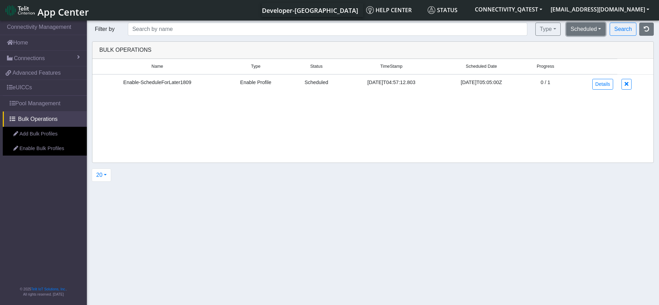
click at [573, 28] on button "Scheduled" at bounding box center [587, 29] width 40 height 13
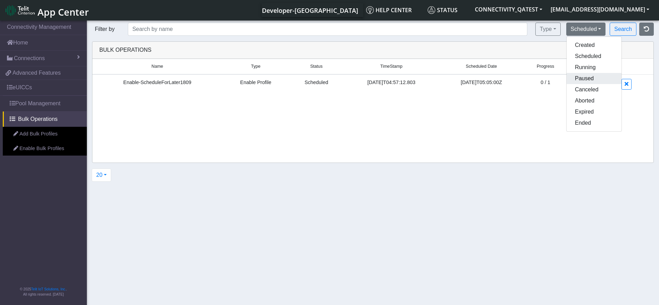
click at [589, 76] on button "Paused" at bounding box center [594, 78] width 55 height 11
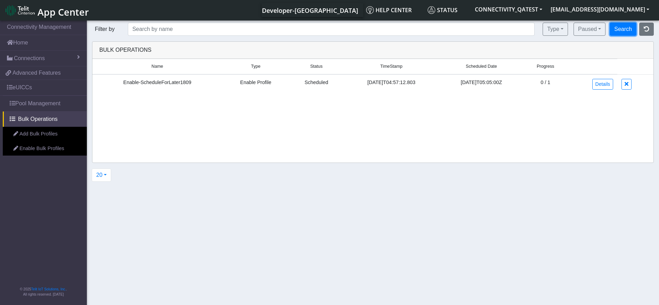
click at [622, 33] on button "Search" at bounding box center [623, 29] width 27 height 13
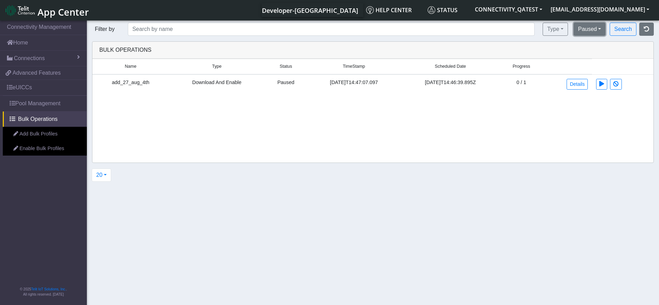
click at [592, 33] on button "Paused" at bounding box center [590, 29] width 32 height 13
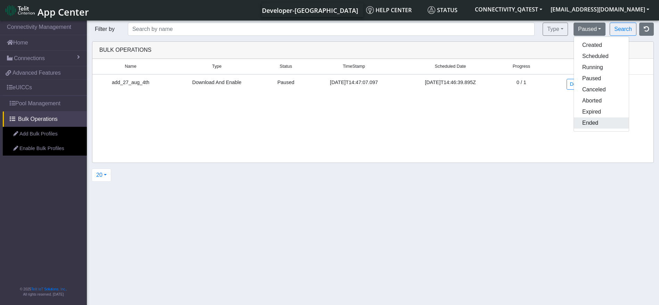
click at [601, 122] on button "Ended" at bounding box center [601, 122] width 55 height 11
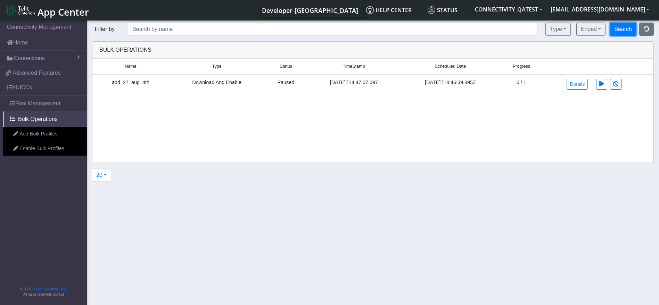
click at [625, 25] on button "Search" at bounding box center [623, 29] width 27 height 13
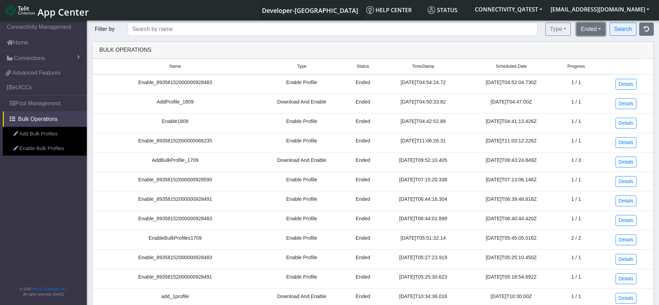
click at [600, 31] on button "Ended" at bounding box center [591, 29] width 29 height 13
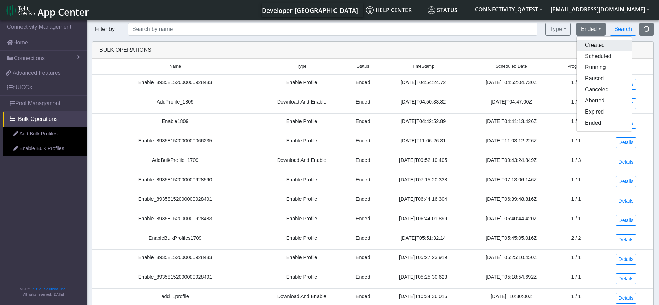
click at [592, 47] on button "Created" at bounding box center [604, 45] width 55 height 11
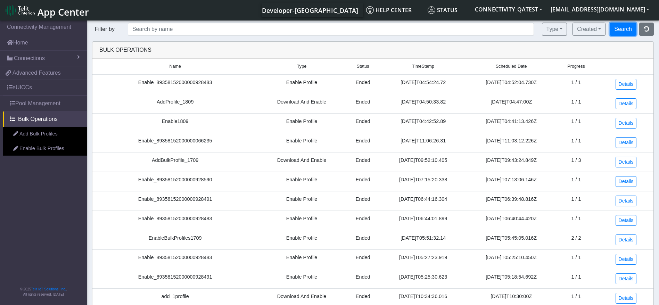
click at [618, 31] on button "Search" at bounding box center [623, 29] width 27 height 13
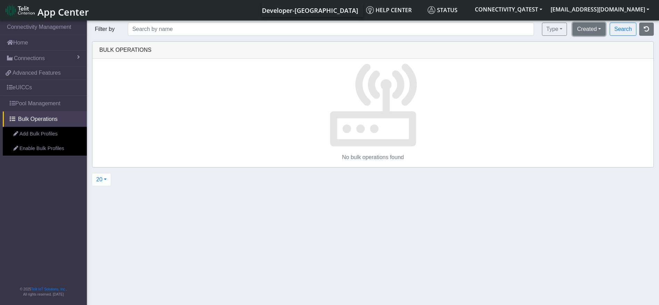
click at [584, 31] on button "Created" at bounding box center [589, 29] width 33 height 13
click at [594, 56] on button "Scheduled" at bounding box center [600, 56] width 55 height 11
click at [623, 32] on button "Search" at bounding box center [623, 29] width 27 height 13
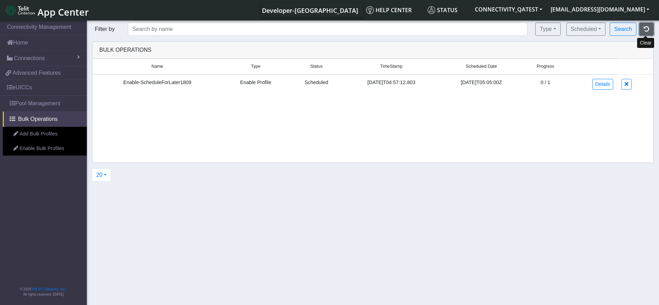
click at [648, 29] on icon "button" at bounding box center [647, 29] width 6 height 6
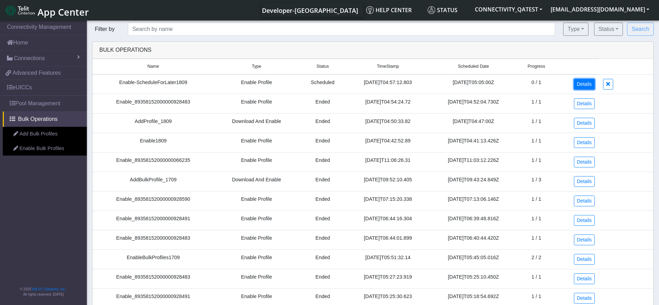
click at [581, 84] on link "Details" at bounding box center [584, 84] width 21 height 11
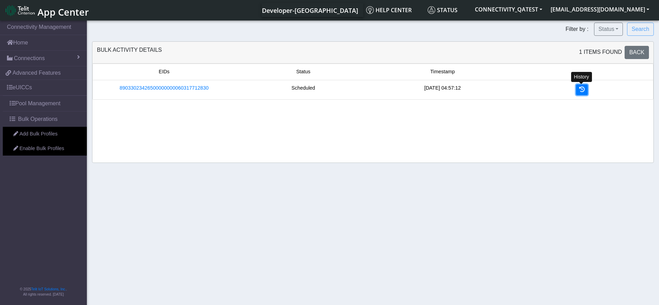
click at [582, 88] on icon at bounding box center [582, 90] width 6 height 6
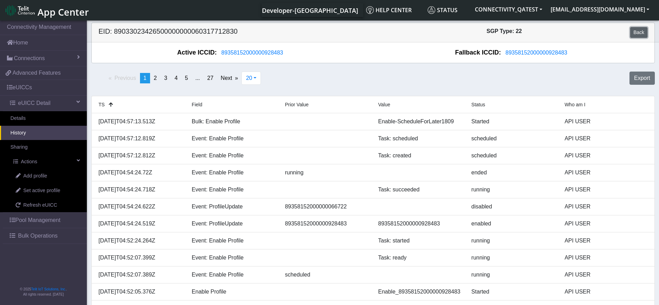
click at [642, 33] on link "Back" at bounding box center [639, 32] width 17 height 11
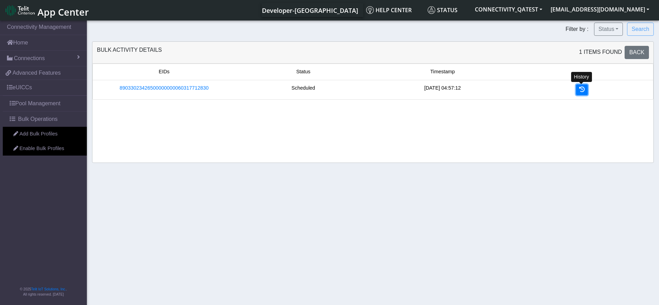
click at [586, 87] on link at bounding box center [582, 89] width 12 height 11
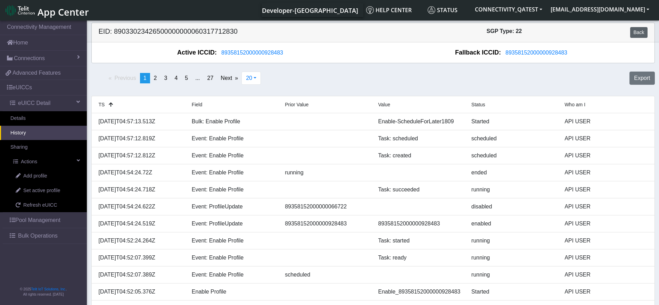
click at [644, 26] on div "EID: 89033023426500000000060317712830 SGP Type: 22 Back" at bounding box center [374, 32] width 574 height 19
click at [636, 31] on link "Back" at bounding box center [639, 32] width 17 height 11
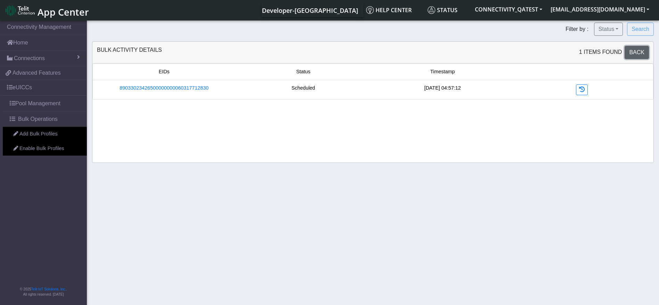
click at [642, 50] on span "Back" at bounding box center [637, 52] width 15 height 6
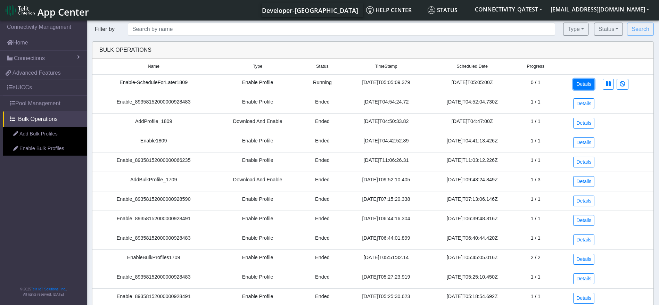
click at [583, 86] on link "Details" at bounding box center [584, 84] width 21 height 11
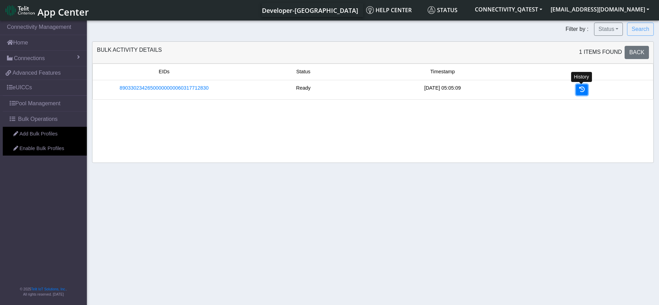
click at [578, 88] on link at bounding box center [582, 89] width 12 height 11
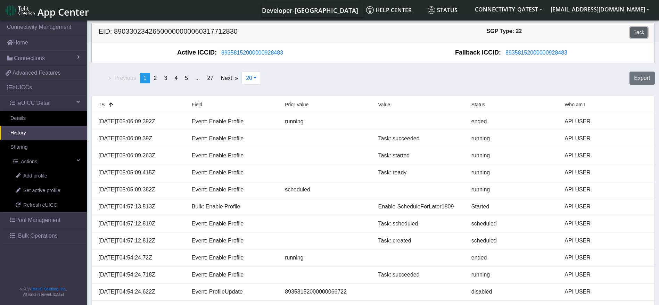
click at [641, 29] on link "Back" at bounding box center [639, 32] width 17 height 11
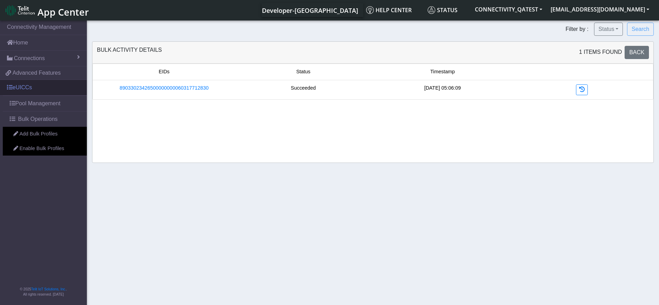
click at [29, 88] on link "eUICCs" at bounding box center [43, 87] width 87 height 15
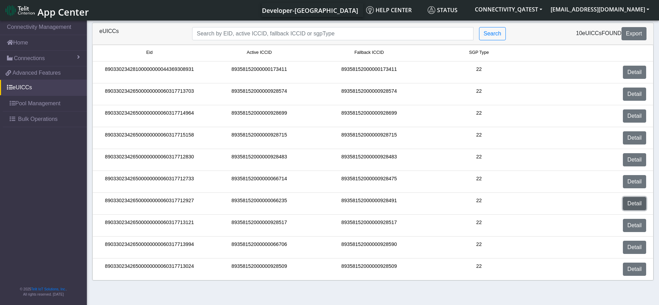
click at [635, 203] on link "Detail" at bounding box center [634, 203] width 23 height 13
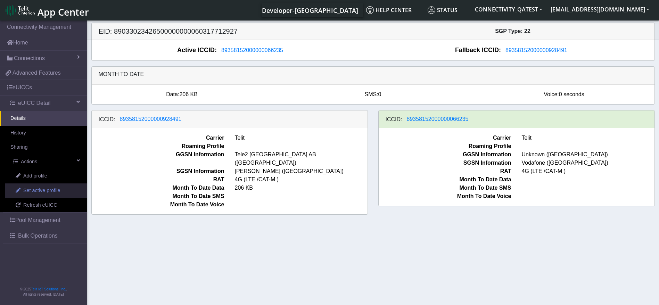
click at [29, 188] on span "Set active profile" at bounding box center [41, 191] width 37 height 8
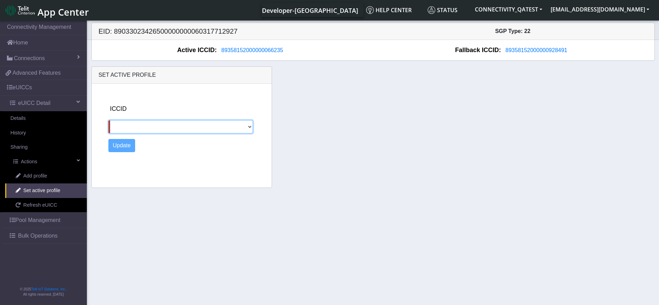
click at [182, 128] on select "89358152000000928491" at bounding box center [180, 126] width 145 height 13
select select "89358152000000928491"
click at [108, 120] on select "89358152000000928491" at bounding box center [180, 126] width 145 height 13
click at [123, 145] on button "Update" at bounding box center [121, 145] width 27 height 13
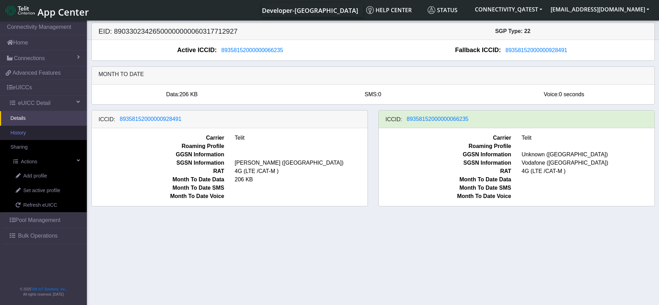
click at [32, 134] on link "History" at bounding box center [43, 133] width 87 height 15
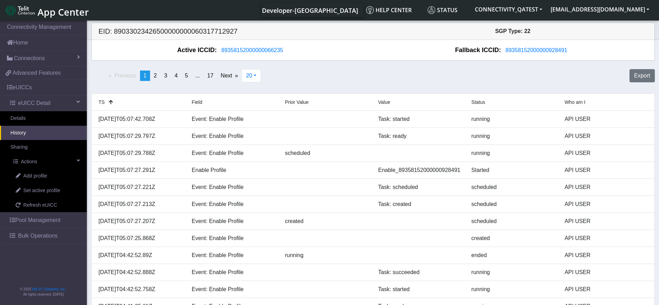
click at [40, 238] on span "Bulk Operations" at bounding box center [38, 236] width 40 height 8
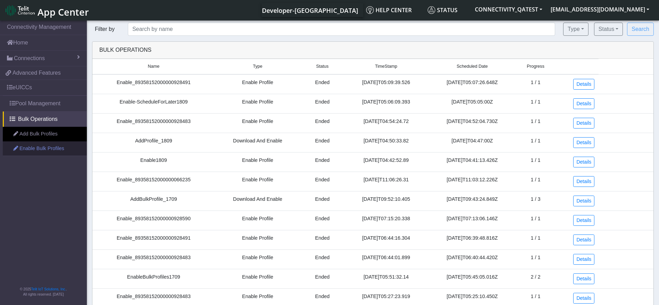
click at [40, 147] on link "Enable Bulk Profiles" at bounding box center [45, 148] width 84 height 15
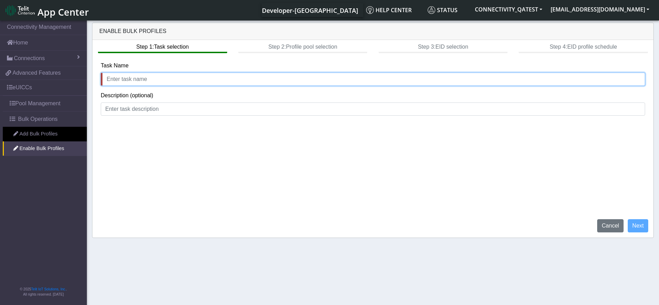
click at [180, 84] on input "text" at bounding box center [373, 79] width 545 height 13
type input "EnableBulkProfiles"
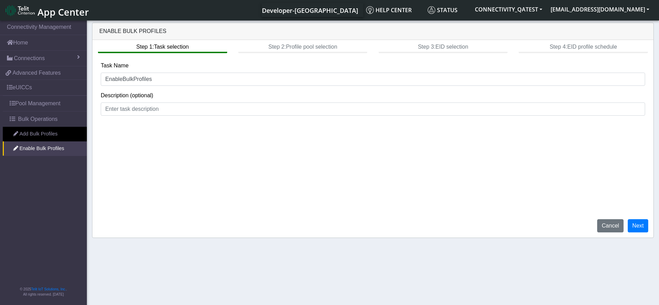
click at [201, 116] on div "Step 1: Task selection Step 2: Profile pool selection Step 3: EID selection Ste…" at bounding box center [372, 139] width 561 height 198
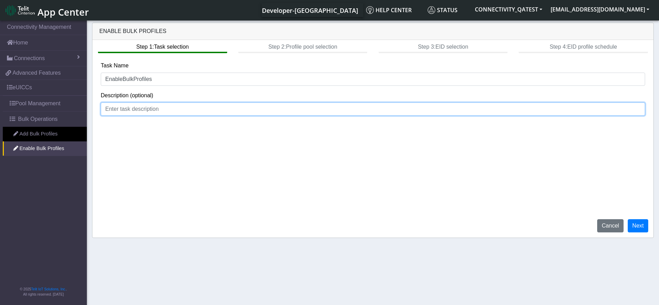
click at [194, 106] on input at bounding box center [373, 109] width 545 height 13
type input "schedule Later Bulk"
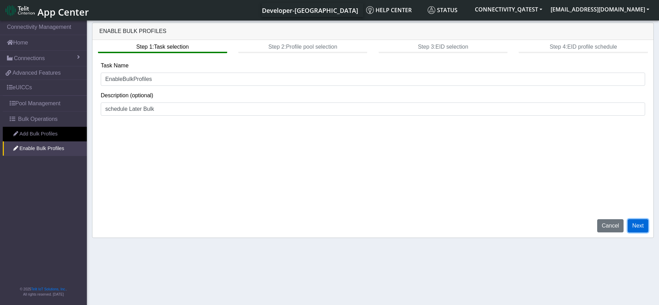
click at [641, 227] on button "Next" at bounding box center [638, 225] width 21 height 13
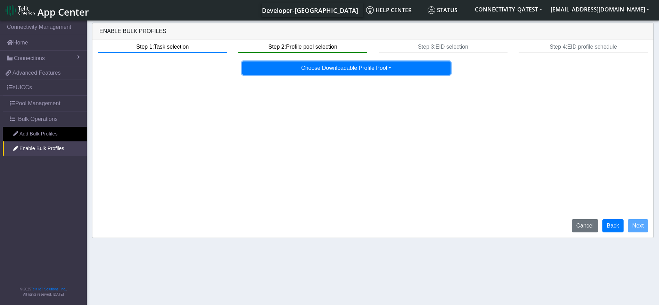
click at [371, 73] on button "Choose Downloadable Profile Pool" at bounding box center [346, 68] width 209 height 13
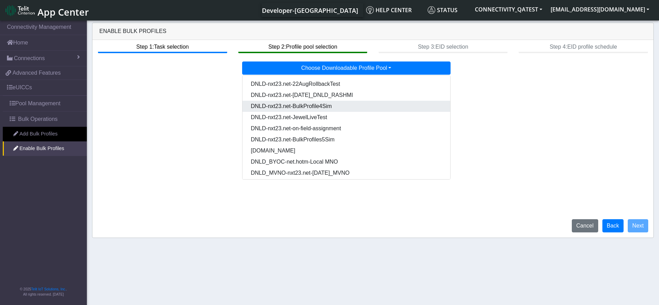
click at [340, 102] on Pool6057561e-b2e2-46a9-9600-507ad14697ec-dropdown "DNLD-nxt23.net-BulkProfile4Sim" at bounding box center [347, 106] width 208 height 11
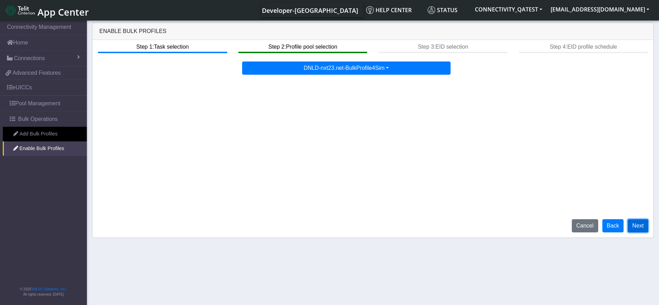
click at [638, 226] on button "Next" at bounding box center [638, 225] width 21 height 13
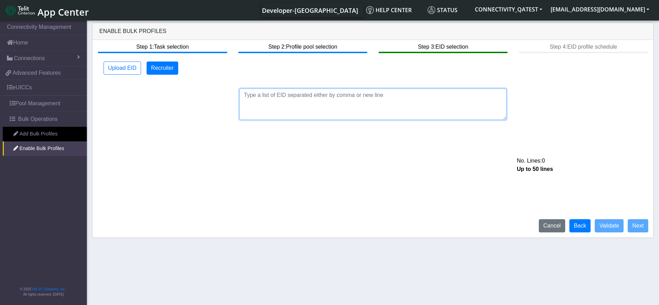
click at [297, 99] on textarea at bounding box center [373, 104] width 267 height 31
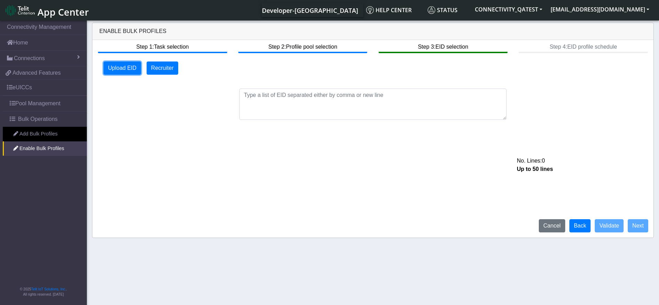
click at [124, 66] on button "Upload EID" at bounding box center [123, 68] width 38 height 13
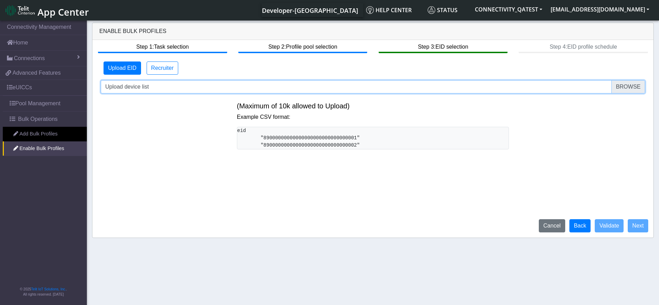
click at [252, 88] on input "Upload device list" at bounding box center [373, 86] width 545 height 13
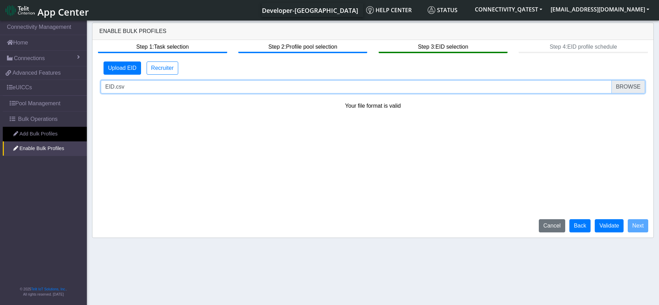
click at [356, 88] on input "EID.csv" at bounding box center [373, 86] width 545 height 13
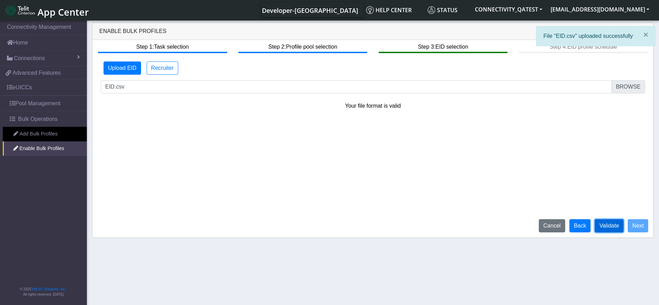
click at [606, 225] on button "Validate" at bounding box center [609, 225] width 29 height 13
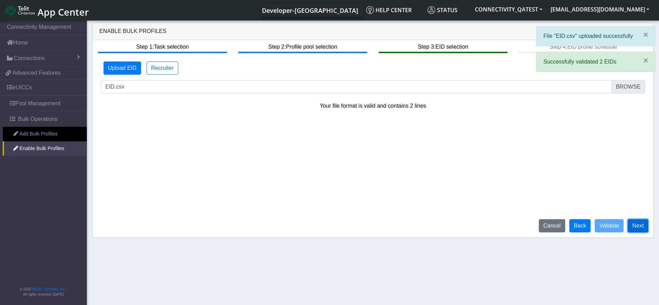
click at [638, 225] on button "Next" at bounding box center [638, 225] width 21 height 13
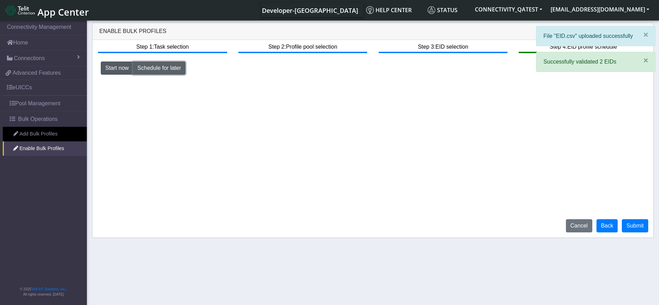
click at [166, 67] on button "Schedule for later" at bounding box center [159, 68] width 52 height 13
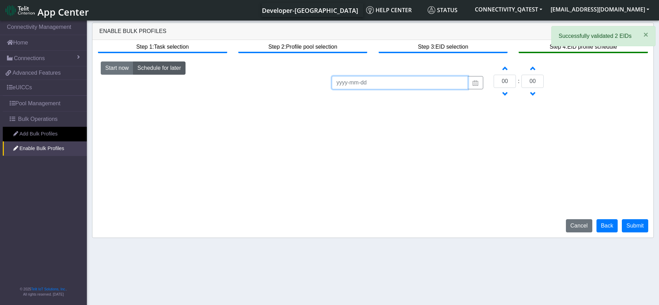
click at [423, 87] on input at bounding box center [400, 82] width 136 height 13
click at [489, 87] on div "Increment hours 00 Decrement hours : Increment minutes 00 Decrement minutes" at bounding box center [570, 82] width 162 height 40
click at [471, 85] on button "button" at bounding box center [476, 82] width 16 height 13
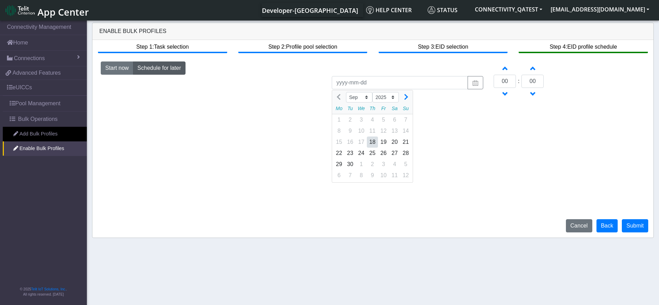
click at [374, 143] on div "18" at bounding box center [372, 142] width 11 height 11
type input "2025-09-18"
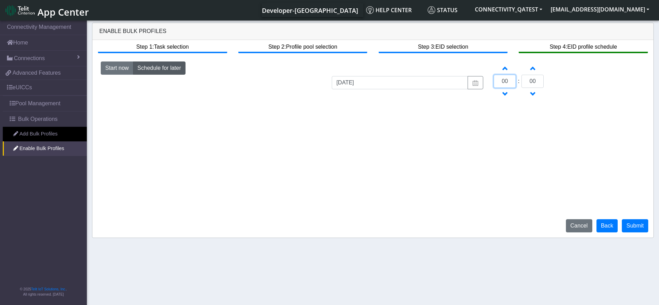
click at [506, 83] on input "00" at bounding box center [505, 81] width 22 height 13
click at [505, 83] on input "00" at bounding box center [505, 81] width 22 height 13
type input "10"
click at [530, 83] on input "00" at bounding box center [533, 81] width 22 height 13
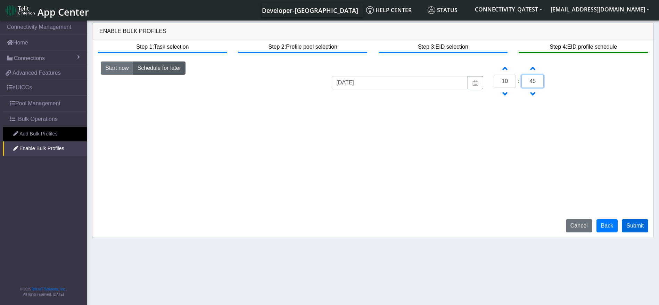
type input "45"
click at [628, 226] on button "Submit" at bounding box center [635, 225] width 26 height 13
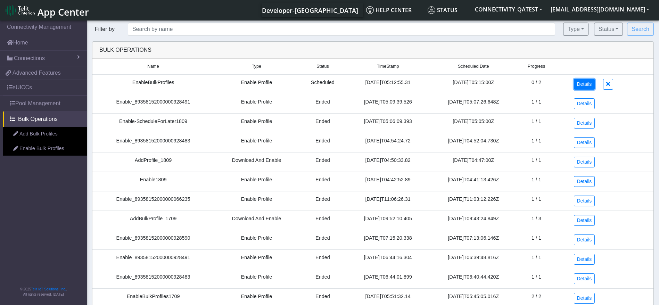
click at [583, 82] on link "Details" at bounding box center [584, 84] width 21 height 11
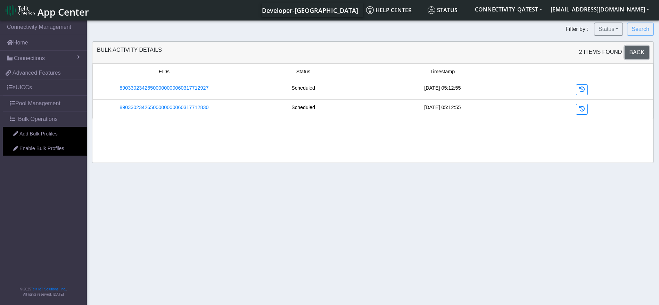
click at [646, 53] on link "Back" at bounding box center [637, 52] width 24 height 13
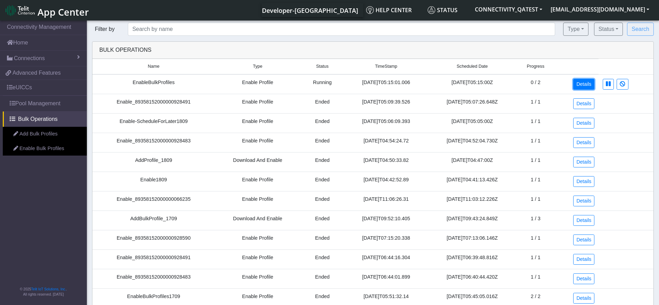
click at [579, 80] on link "Details" at bounding box center [584, 84] width 21 height 11
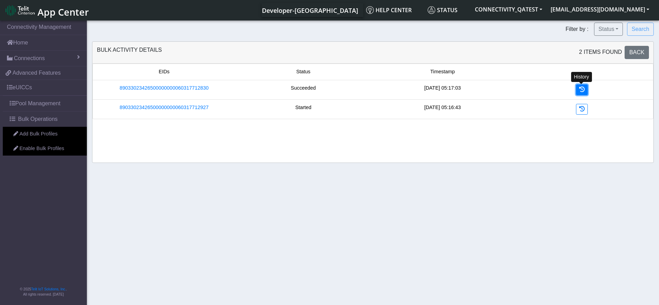
click at [581, 92] on icon at bounding box center [582, 90] width 6 height 6
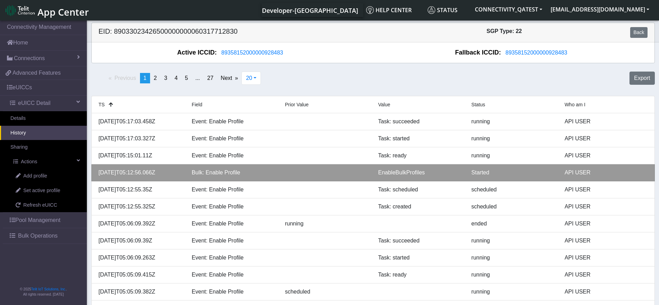
click at [391, 173] on div "EnableBulkProfiles" at bounding box center [419, 173] width 93 height 8
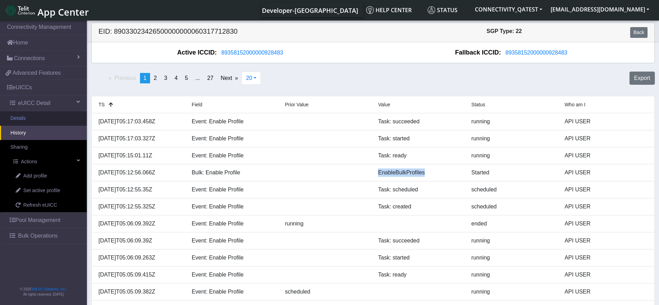
click at [21, 118] on link "Details" at bounding box center [43, 118] width 87 height 15
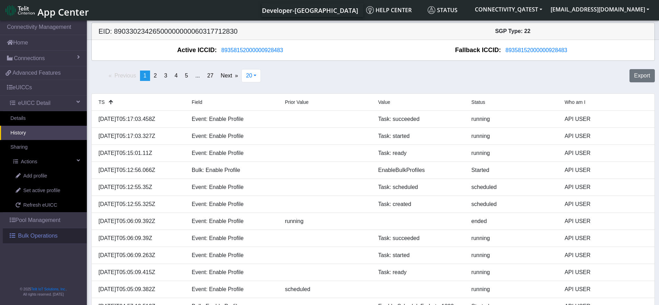
click at [37, 231] on link "Bulk Operations" at bounding box center [45, 235] width 84 height 15
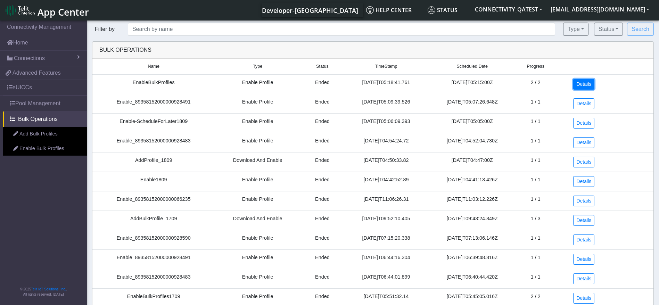
click at [587, 83] on link "Details" at bounding box center [584, 84] width 21 height 11
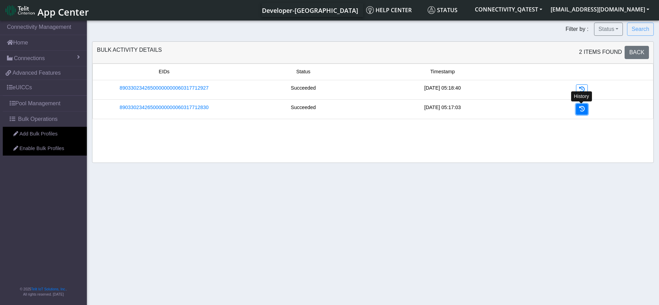
click at [583, 111] on icon at bounding box center [582, 109] width 6 height 6
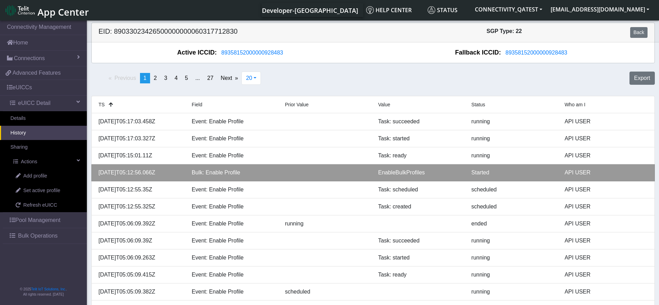
click at [477, 170] on div "Started" at bounding box center [512, 173] width 93 height 8
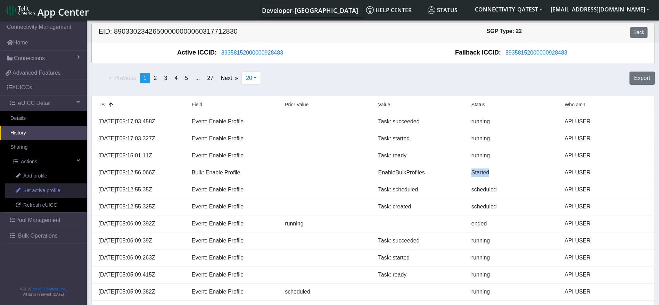
click at [46, 188] on span "Set active profile" at bounding box center [41, 191] width 37 height 8
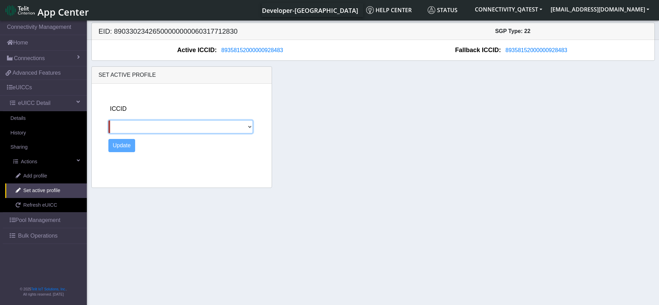
click at [166, 126] on select "89358152000000066722" at bounding box center [180, 126] width 145 height 13
select select "89358152000000066722"
click at [108, 120] on select "89358152000000066722" at bounding box center [180, 126] width 145 height 13
click at [132, 145] on button "Update" at bounding box center [121, 145] width 27 height 13
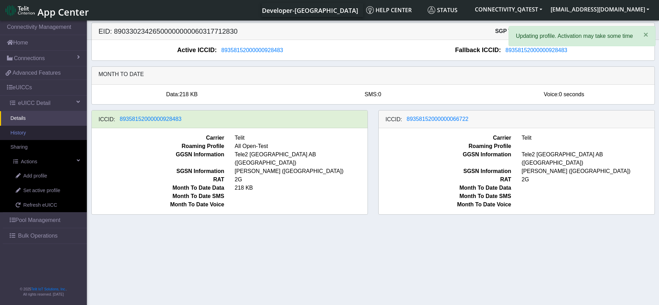
click at [49, 138] on link "History" at bounding box center [43, 133] width 87 height 15
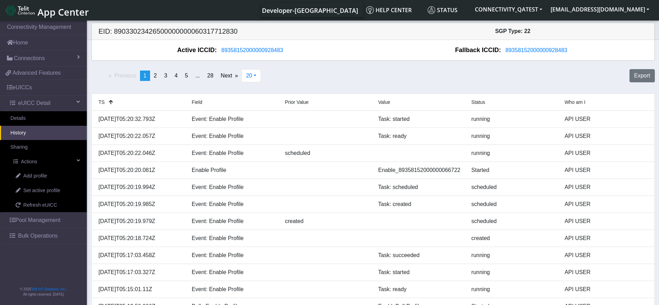
click at [189, 29] on h5 "EID: 89033023426500000000060317712830" at bounding box center [234, 31] width 280 height 8
copy h5 "89033023426500000000060317712830"
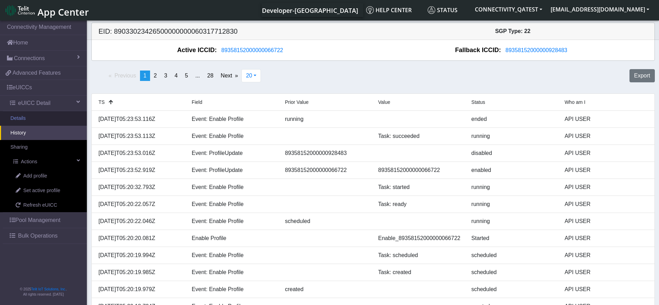
click at [38, 120] on link "Details" at bounding box center [43, 118] width 87 height 15
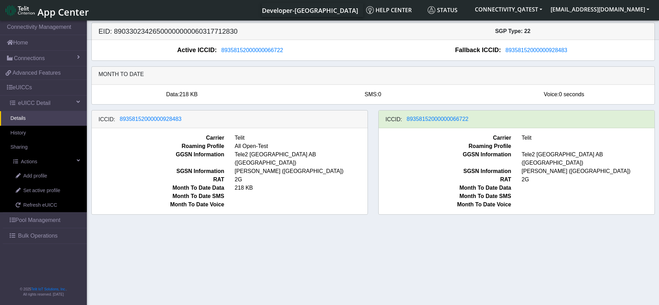
click at [43, 236] on span "Bulk Operations" at bounding box center [38, 236] width 40 height 8
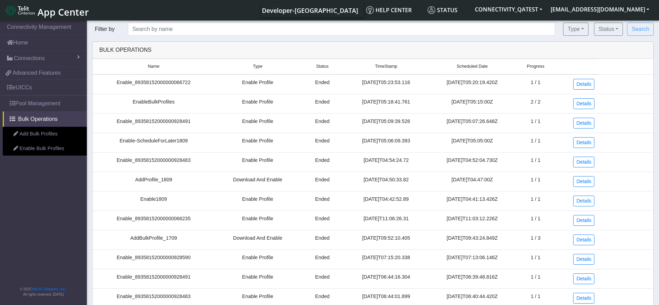
click at [161, 84] on td "Enable_89358152000000066722" at bounding box center [153, 84] width 122 height 20
copy td "Enable_89358152000000066722"
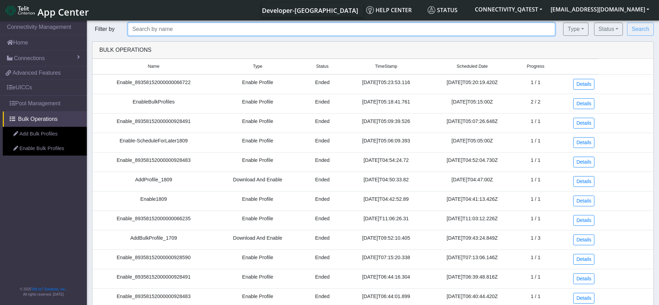
click at [181, 31] on input "text" at bounding box center [342, 29] width 428 height 13
paste input "Enable_89358152000000066722"
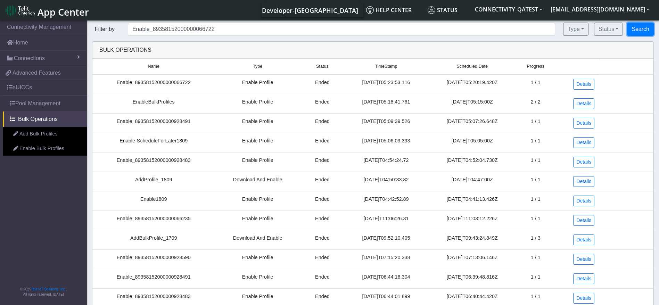
click at [640, 33] on button "Search" at bounding box center [640, 29] width 27 height 13
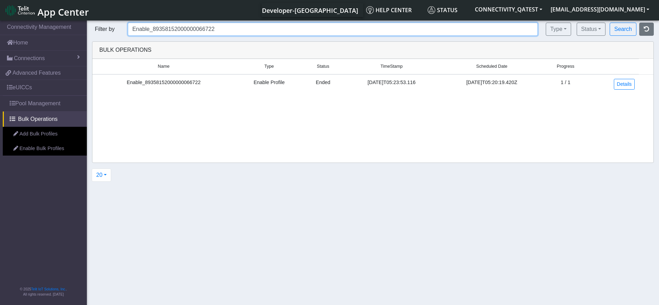
drag, startPoint x: 187, startPoint y: 33, endPoint x: 298, endPoint y: 36, distance: 111.3
click at [298, 36] on div "Filter by Enable_89358152000000066722 Type All Enable Profile Download and Enab…" at bounding box center [373, 102] width 573 height 159
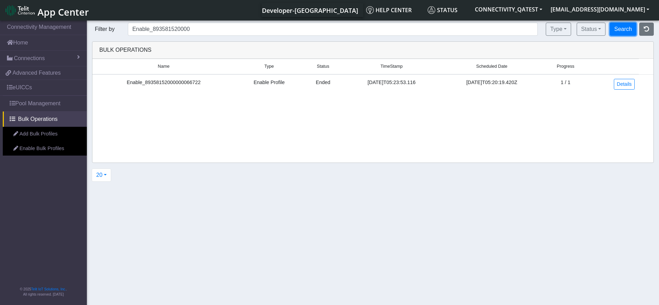
click at [633, 29] on button "Search" at bounding box center [623, 29] width 27 height 13
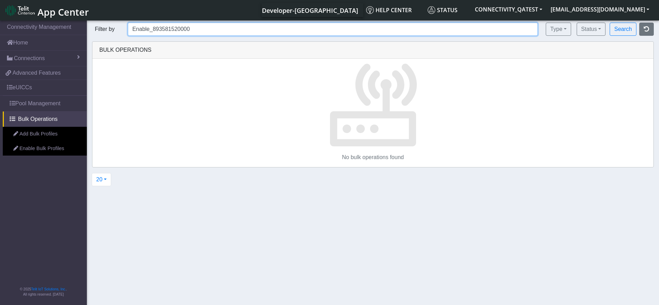
click at [216, 32] on input "Enable_893581520000" at bounding box center [333, 29] width 410 height 13
type input "Enable_893581520000*"
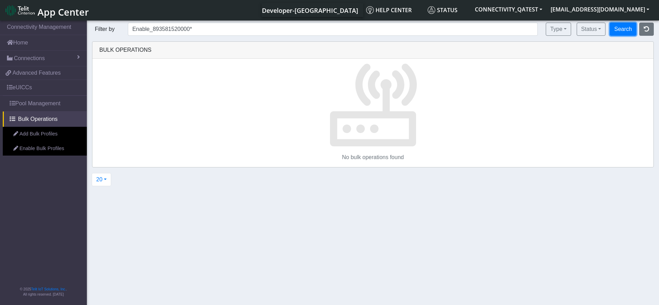
click at [622, 27] on button "Search" at bounding box center [623, 29] width 27 height 13
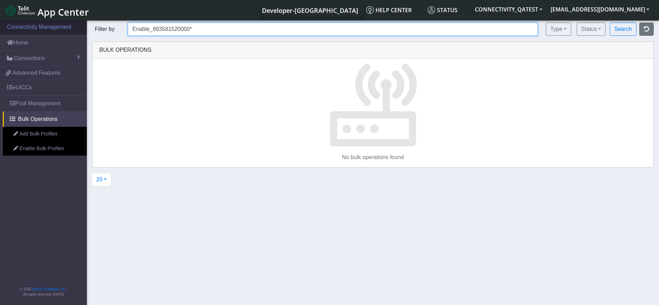
drag, startPoint x: 189, startPoint y: 27, endPoint x: 0, endPoint y: 21, distance: 189.2
click at [0, 21] on section "Connectivity Management Home Connections List Map 17e91b7ee8e6deb32fcf4c8cc1d66…" at bounding box center [329, 163] width 659 height 289
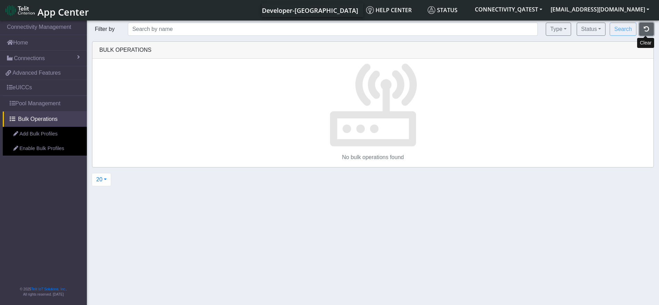
click at [648, 29] on icon "button" at bounding box center [647, 29] width 6 height 6
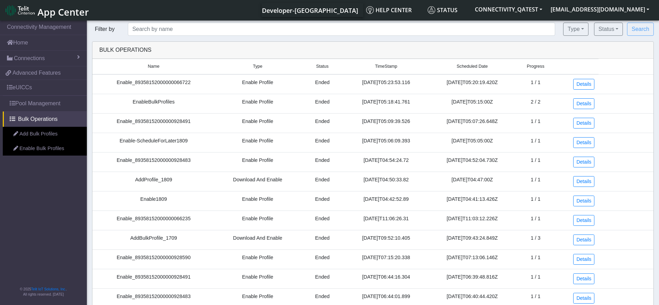
click at [155, 105] on td "EnableBulkProfiles" at bounding box center [153, 103] width 122 height 19
click at [154, 201] on td "Enable1809" at bounding box center [153, 200] width 122 height 19
drag, startPoint x: 150, startPoint y: 200, endPoint x: 136, endPoint y: 200, distance: 13.9
click at [136, 200] on td "Enable1809" at bounding box center [153, 200] width 122 height 19
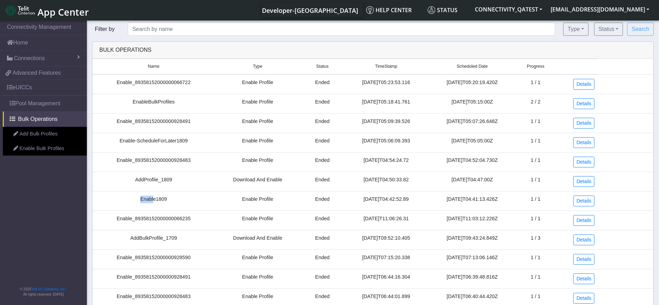
copy td "Enabl"
click at [164, 41] on div "Bulk Operations Name Type Status TimeStamp Scheduled Date Progress Enable_89358…" at bounding box center [373, 255] width 562 height 428
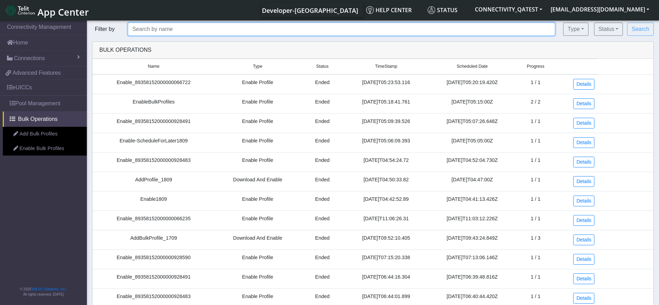
click at [163, 30] on input "text" at bounding box center [342, 29] width 428 height 13
paste input "Enabl"
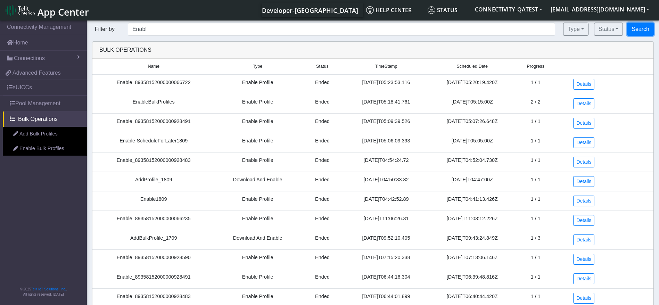
click at [643, 26] on button "Search" at bounding box center [640, 29] width 27 height 13
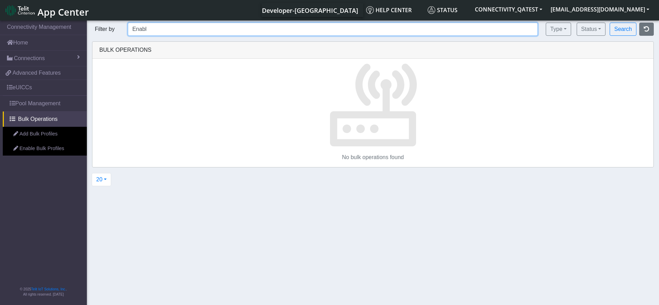
click at [171, 30] on input "Enabl" at bounding box center [333, 29] width 410 height 13
type input "Enable"
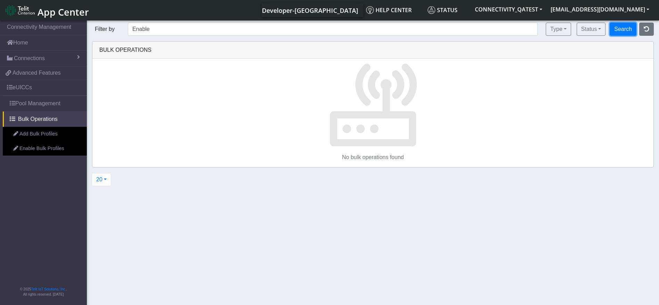
click at [624, 25] on button "Search" at bounding box center [623, 29] width 27 height 13
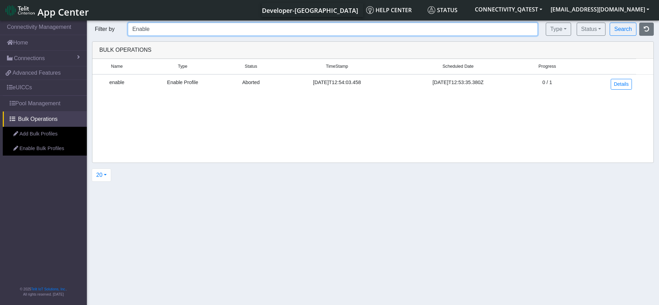
click at [143, 31] on input "Enable" at bounding box center [333, 29] width 410 height 13
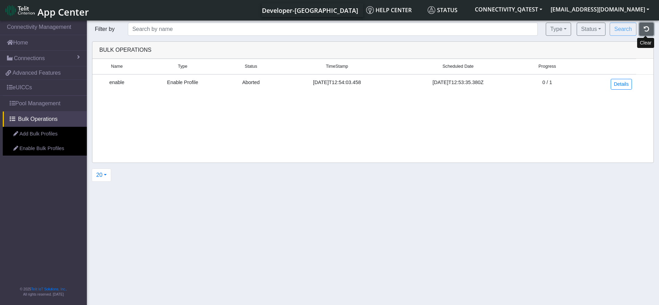
click at [654, 29] on button "button" at bounding box center [647, 29] width 15 height 13
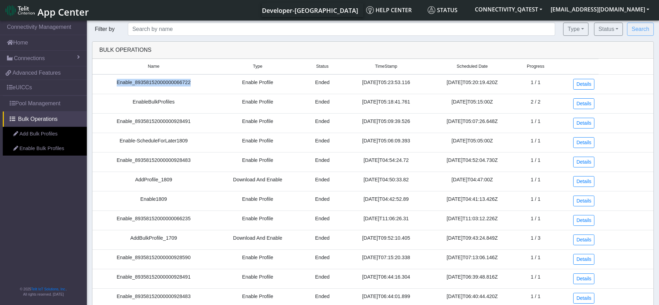
drag, startPoint x: 193, startPoint y: 83, endPoint x: 94, endPoint y: 85, distance: 98.7
click at [94, 85] on td "Enable_89358152000000066722" at bounding box center [153, 84] width 122 height 20
drag, startPoint x: 154, startPoint y: 104, endPoint x: 123, endPoint y: 104, distance: 31.3
click at [123, 104] on td "EnableBulkProfiles" at bounding box center [153, 103] width 122 height 19
copy td "EnableBulk"
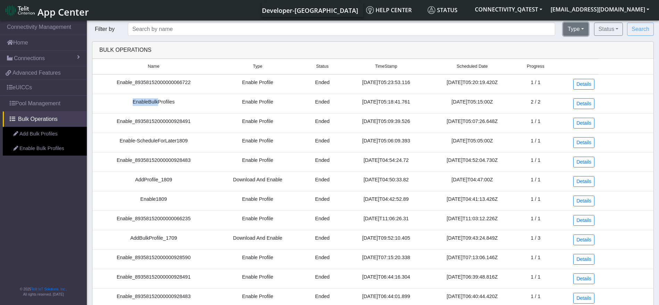
click at [563, 32] on button "Type" at bounding box center [575, 29] width 25 height 13
click at [594, 54] on button "Enable Profile" at bounding box center [599, 56] width 71 height 11
click at [634, 35] on button "Search" at bounding box center [640, 29] width 27 height 13
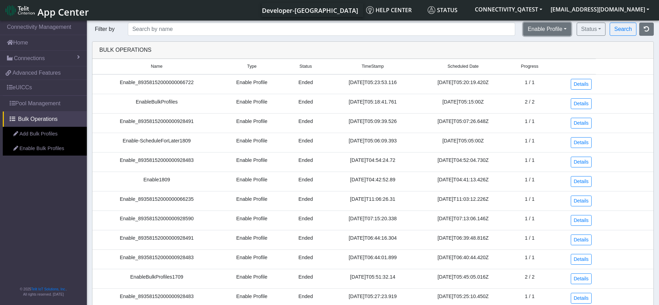
click at [551, 27] on button "Enable Profile" at bounding box center [547, 29] width 48 height 13
click at [552, 70] on button "Download and Enable" at bounding box center [559, 67] width 71 height 11
click at [629, 28] on button "Search" at bounding box center [623, 29] width 27 height 13
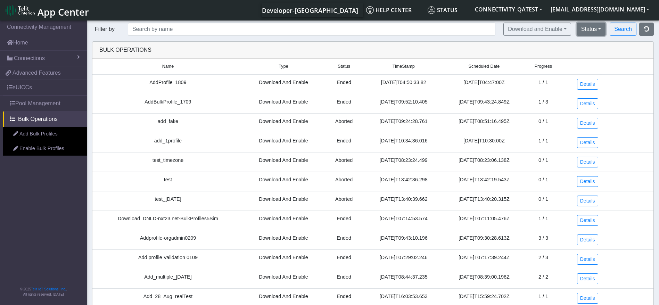
click at [593, 33] on button "Status" at bounding box center [591, 29] width 29 height 13
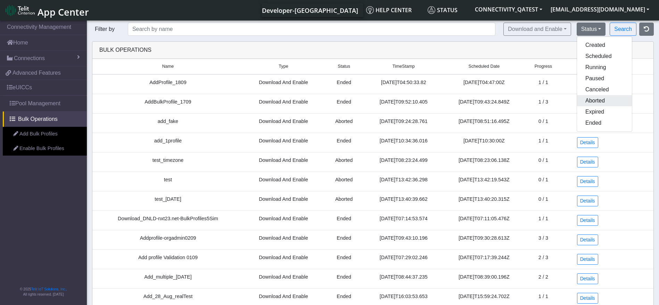
click at [596, 103] on button "Aborted" at bounding box center [604, 100] width 55 height 11
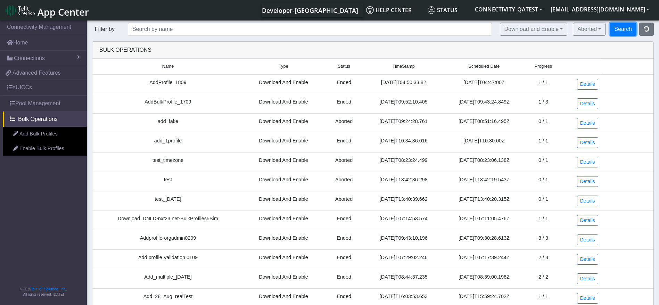
click at [631, 29] on button "Search" at bounding box center [623, 29] width 27 height 13
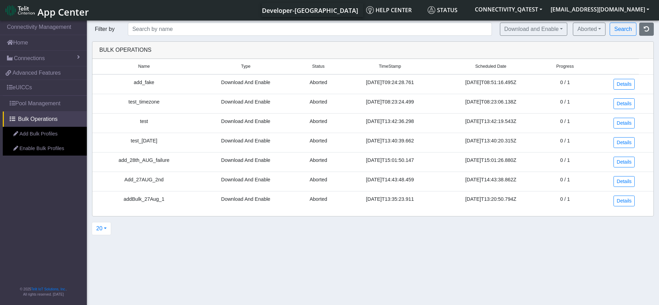
click at [145, 82] on td "add_fake" at bounding box center [143, 84] width 103 height 20
copy td "add_fake"
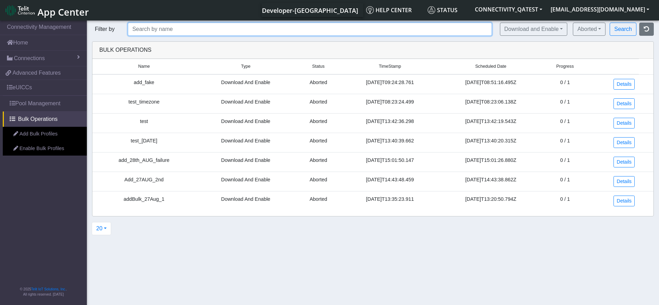
click at [167, 28] on input "text" at bounding box center [310, 29] width 364 height 13
paste input "add_fake"
type input "add_fake"
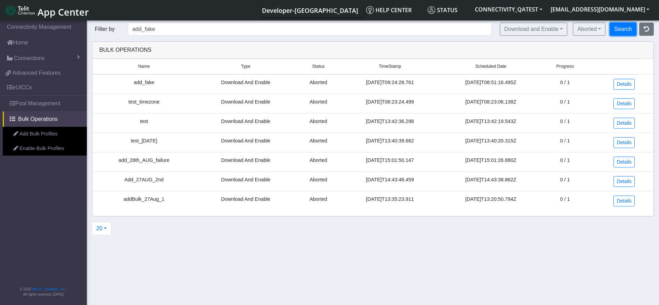
click at [631, 26] on button "Search" at bounding box center [623, 29] width 27 height 13
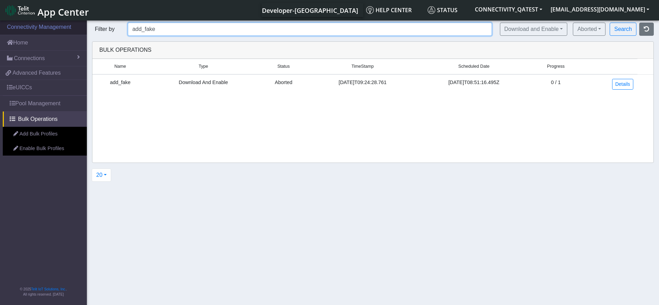
drag, startPoint x: 157, startPoint y: 31, endPoint x: 84, endPoint y: 31, distance: 73.0
click at [84, 31] on section "Connectivity Management Home Connections List Map 17e91b7ee8e6deb32fcf4c8cc1d66…" at bounding box center [329, 163] width 659 height 289
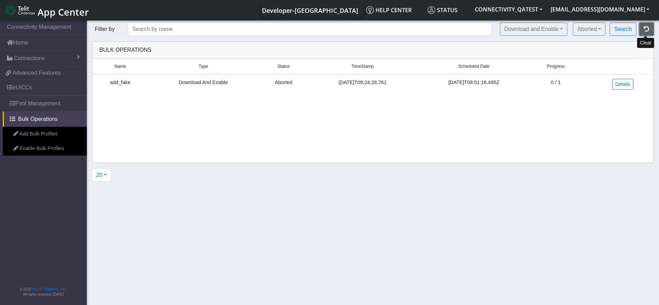
click at [646, 28] on icon "button" at bounding box center [647, 29] width 6 height 6
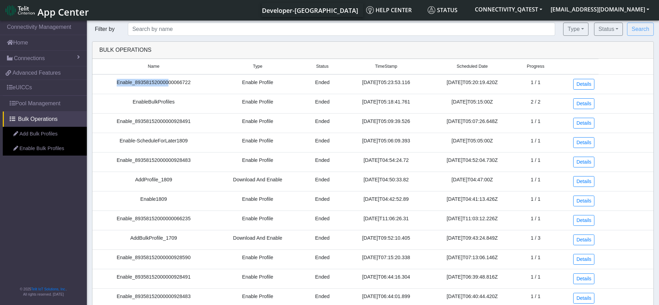
drag, startPoint x: 163, startPoint y: 85, endPoint x: 112, endPoint y: 85, distance: 50.8
click at [112, 85] on td "Enable_89358152000000066722" at bounding box center [153, 84] width 122 height 20
copy td "Enable_893581520000"
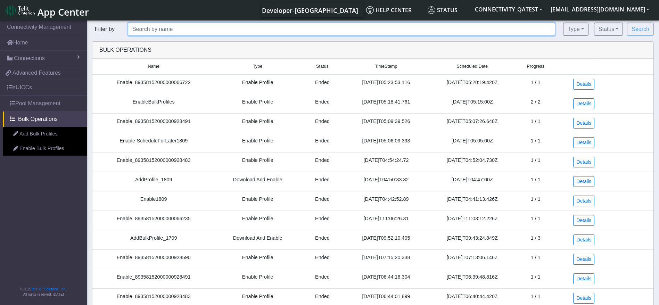
click at [188, 30] on input "text" at bounding box center [342, 29] width 428 height 13
paste input "Enable_893581520000"
type input "Enable_893581520000*"
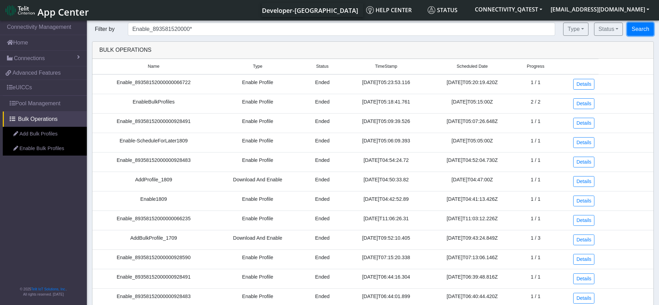
click at [631, 29] on button "Search" at bounding box center [640, 29] width 27 height 13
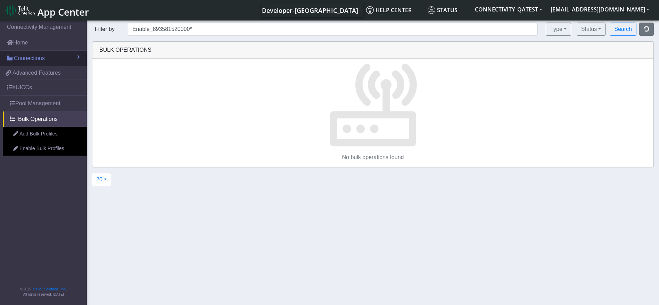
click at [42, 56] on span "Connections" at bounding box center [29, 58] width 31 height 8
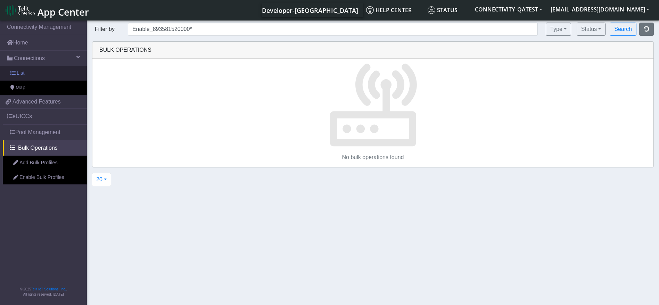
click at [32, 69] on link "List" at bounding box center [43, 73] width 87 height 15
click at [30, 75] on link "List" at bounding box center [43, 73] width 87 height 15
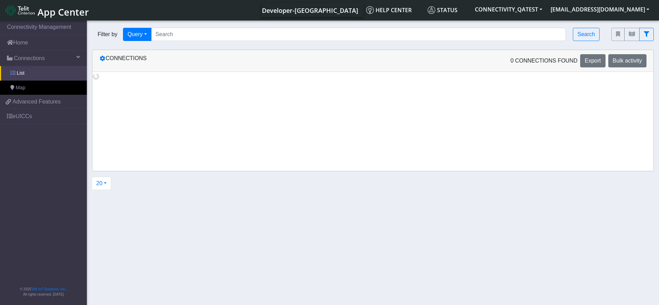
click at [13, 74] on span at bounding box center [12, 73] width 5 height 5
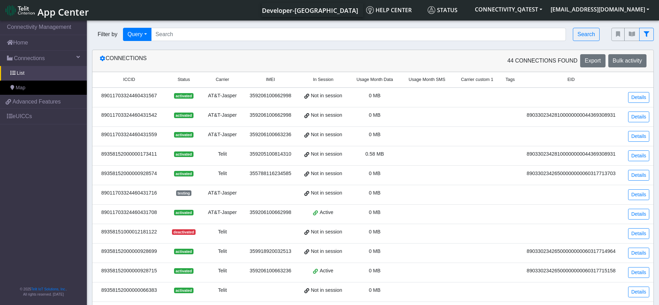
click at [140, 92] on div "89011703324460431567" at bounding box center [129, 96] width 65 height 8
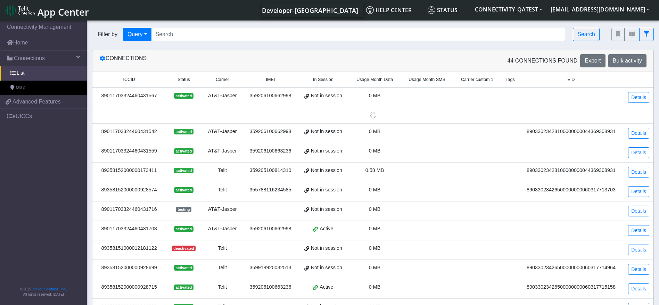
copy div "89011703324460431567"
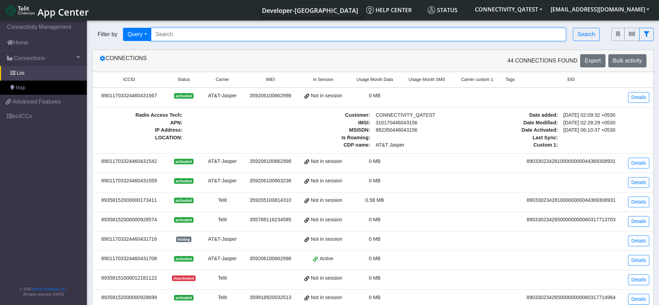
click at [180, 36] on input "Search..." at bounding box center [358, 34] width 415 height 13
paste input "89011703324460431567"
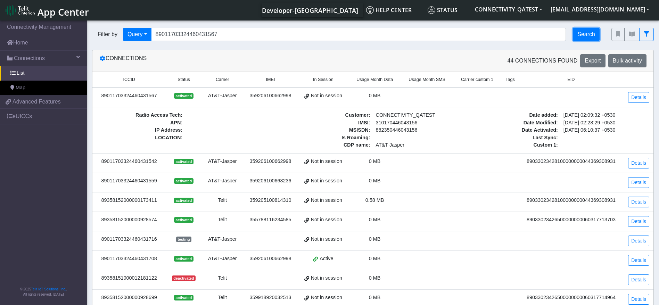
click at [599, 36] on button "Search" at bounding box center [586, 34] width 27 height 13
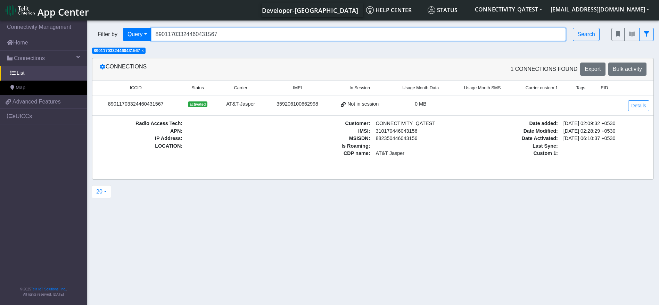
drag, startPoint x: 220, startPoint y: 35, endPoint x: 290, endPoint y: 34, distance: 69.5
click at [290, 34] on input "89011703324460431567" at bounding box center [358, 34] width 415 height 13
type input "89011703324460*"
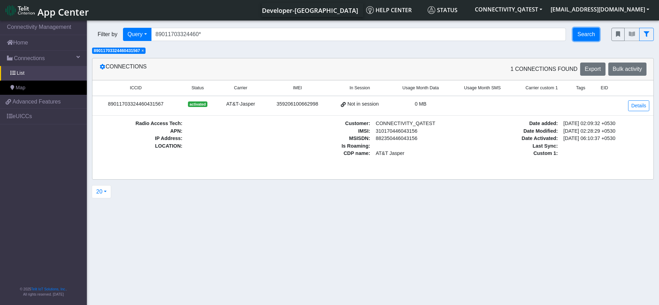
click at [589, 32] on button "Search" at bounding box center [586, 34] width 27 height 13
click at [142, 52] on span "× 89011703324460431567" at bounding box center [119, 51] width 54 height 6
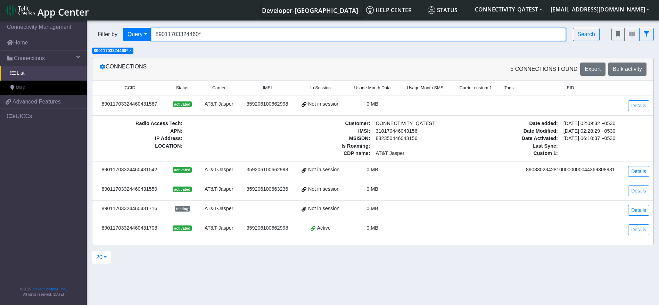
click at [264, 38] on input "89011703324460*" at bounding box center [358, 34] width 415 height 13
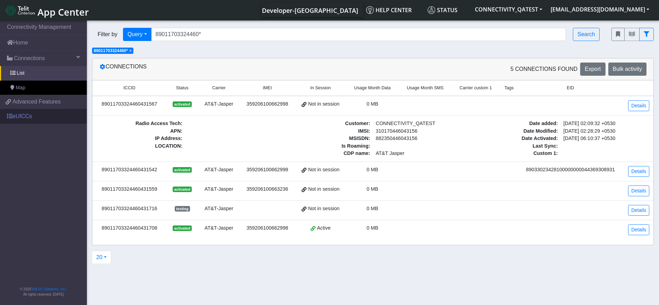
click at [35, 121] on link "eUICCs" at bounding box center [43, 116] width 87 height 15
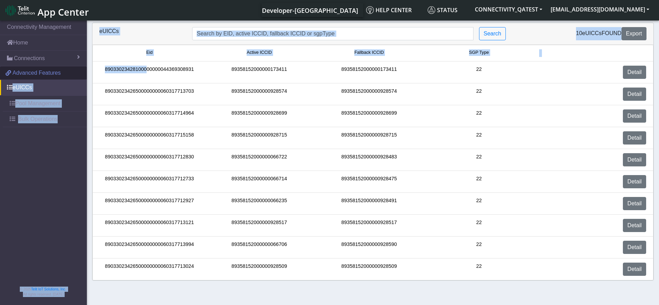
drag, startPoint x: 147, startPoint y: 70, endPoint x: 55, endPoint y: 68, distance: 92.8
click at [55, 68] on section "Connectivity Management Home Connections List Map 17e91b7ee8e6deb32fcf4c8cc1d66…" at bounding box center [329, 163] width 659 height 289
click at [125, 67] on div "89033023428100000000044369308931" at bounding box center [150, 72] width 110 height 13
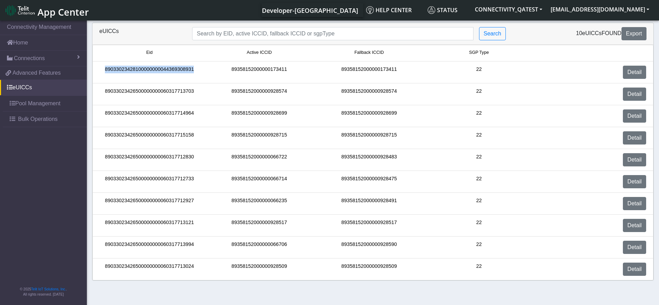
click at [125, 67] on div "89033023428100000000044369308931" at bounding box center [150, 72] width 110 height 13
click at [147, 67] on div "89033023428100000000044369308931" at bounding box center [150, 72] width 110 height 13
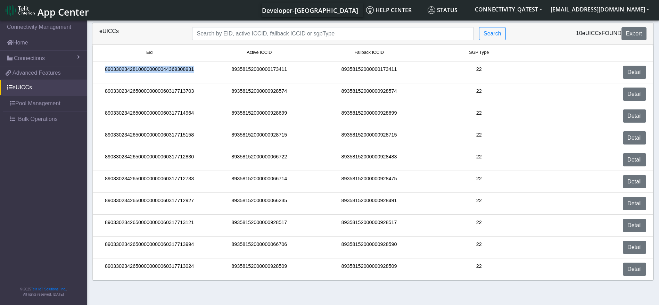
copy div "89033023428100000000044369308931"
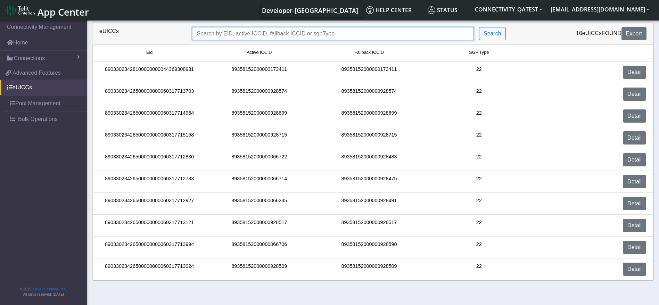
click at [226, 30] on input "Search..." at bounding box center [333, 33] width 282 height 13
paste input "89033023428100000000044369308931"
type input "8903302342810000000004*"
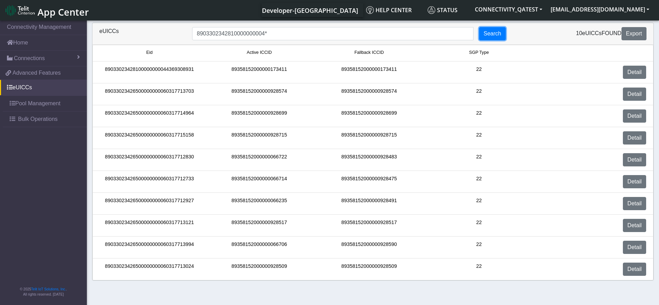
click at [492, 35] on button "Search" at bounding box center [492, 33] width 27 height 13
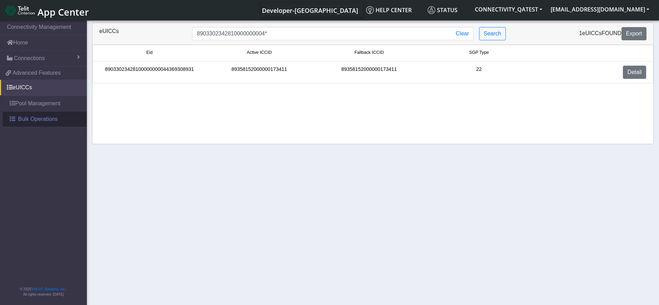
click at [42, 117] on span "Bulk Operations" at bounding box center [38, 119] width 40 height 8
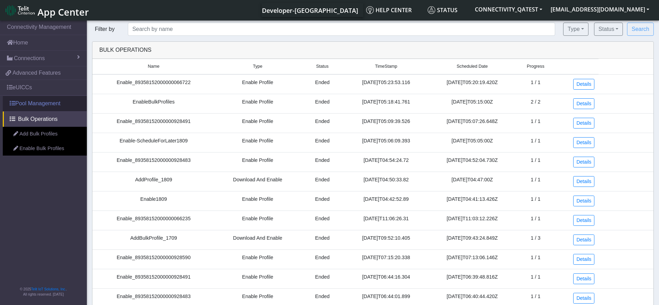
click at [38, 106] on link "Pool Management" at bounding box center [45, 103] width 84 height 15
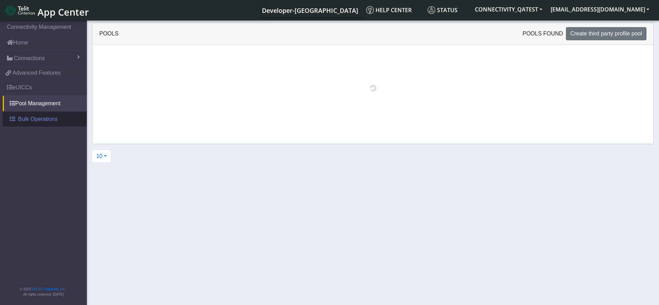
click at [43, 120] on span "Bulk Operations" at bounding box center [38, 119] width 40 height 8
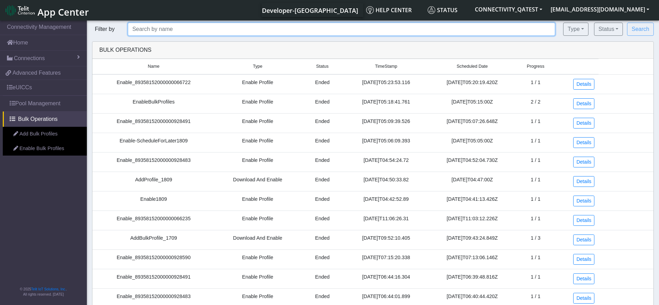
click at [179, 32] on input "text" at bounding box center [342, 29] width 428 height 13
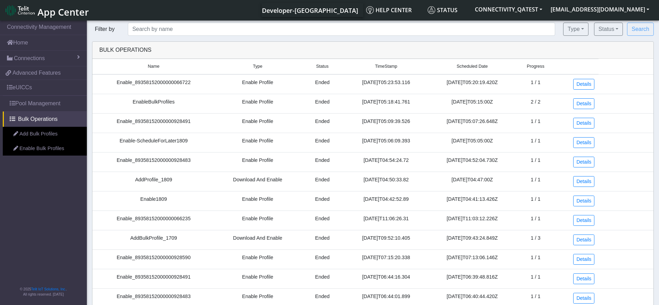
click at [258, 84] on td "Enable Profile" at bounding box center [258, 84] width 86 height 20
copy td "Enable Profile"
click at [205, 39] on div "Filter by Type All Enable Profile Download and Enable Status Created Scheduled …" at bounding box center [373, 258] width 573 height 471
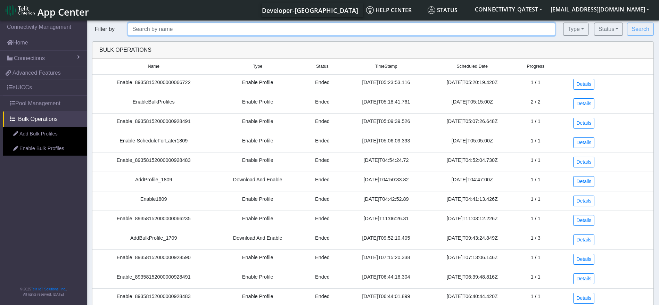
click at [200, 33] on input "text" at bounding box center [342, 29] width 428 height 13
paste input "Enable Profile"
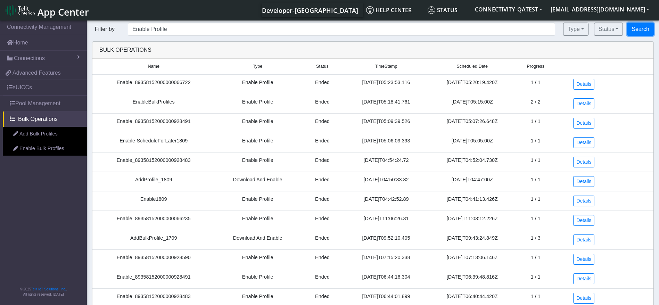
click at [633, 27] on button "Search" at bounding box center [640, 29] width 27 height 13
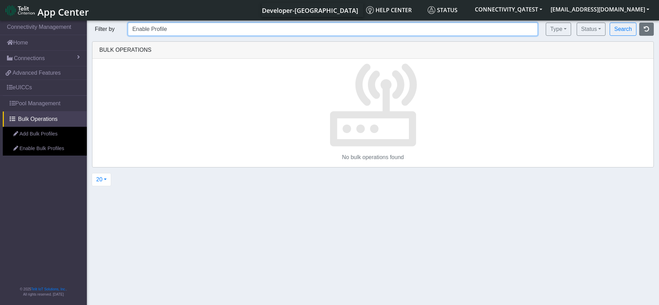
click at [198, 27] on input "Enable Profile" at bounding box center [333, 29] width 410 height 13
type input "Enable Profile"
drag, startPoint x: 184, startPoint y: 27, endPoint x: 48, endPoint y: 27, distance: 135.6
click at [48, 27] on section "Connectivity Management Home Connections List Map 17e91b7ee8e6deb32fcf4c8cc1d66…" at bounding box center [329, 163] width 659 height 289
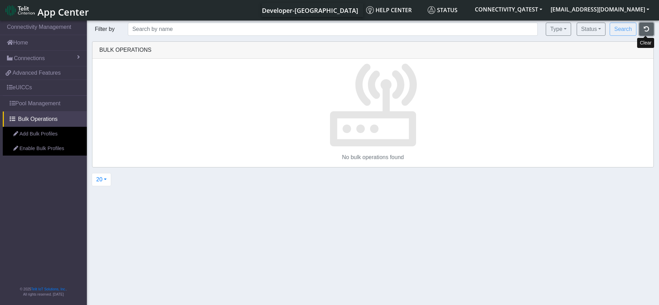
click at [645, 28] on icon "button" at bounding box center [647, 29] width 6 height 6
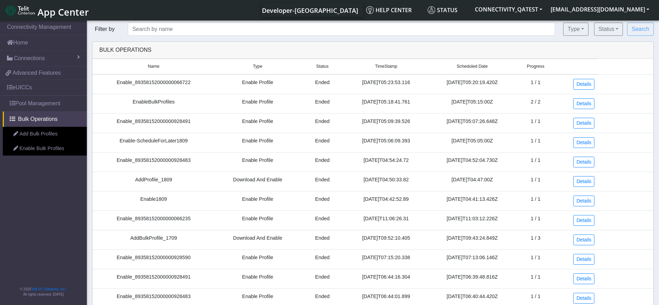
click at [147, 99] on td "EnableBulkProfiles" at bounding box center [153, 103] width 122 height 19
copy td "EnableBulkProfiles"
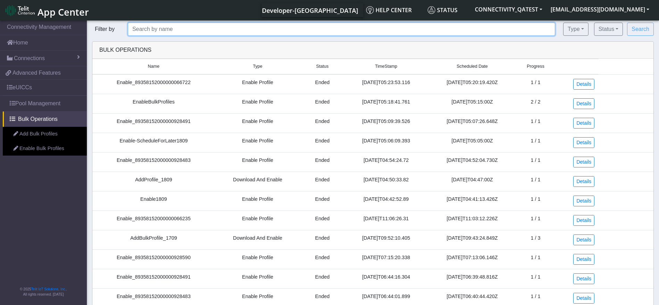
click at [157, 28] on input "text" at bounding box center [342, 29] width 428 height 13
paste input "EnableBulkProfiles"
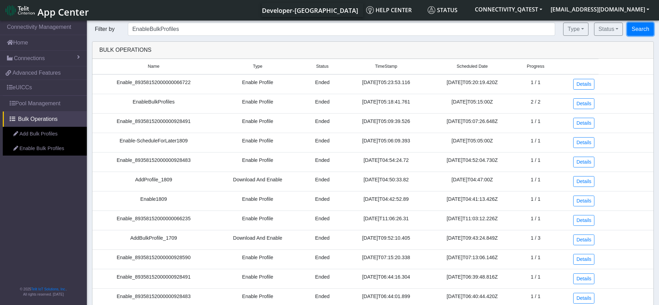
click at [648, 27] on button "Search" at bounding box center [640, 29] width 27 height 13
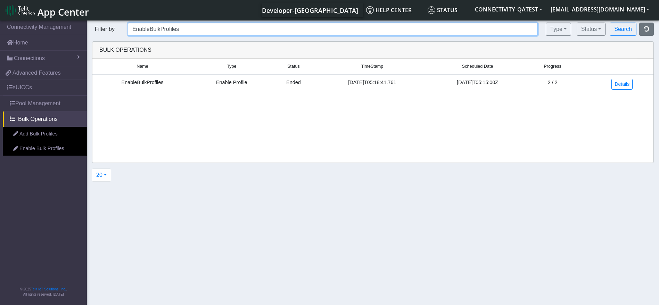
click at [193, 33] on input "EnableBulkProfiles" at bounding box center [333, 29] width 410 height 13
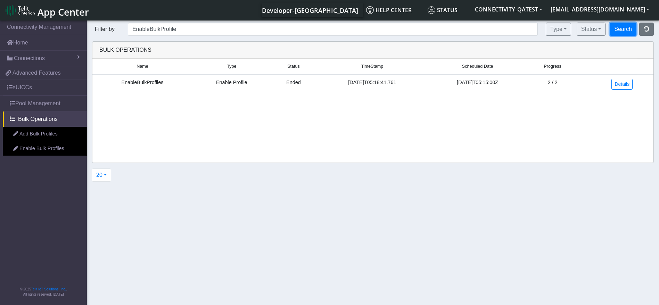
click at [630, 29] on button "Search" at bounding box center [623, 29] width 27 height 13
click at [201, 22] on section "Connectivity Management Home Connections List Map 17e91b7ee8e6deb32fcf4c8cc1d66…" at bounding box center [329, 163] width 659 height 289
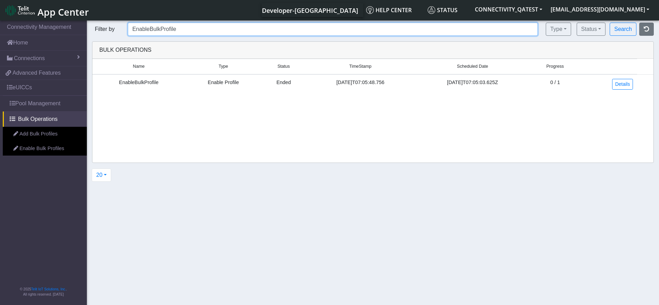
click at [253, 26] on input "EnableBulkProfile" at bounding box center [333, 29] width 410 height 13
type input "EnableBulkProfil"
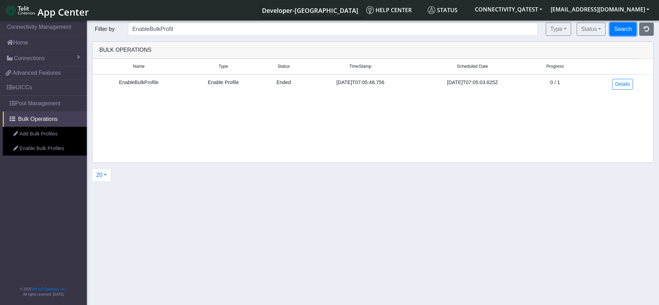
click at [620, 26] on button "Search" at bounding box center [623, 29] width 27 height 13
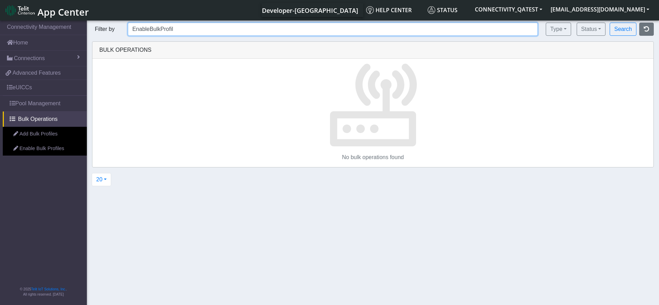
drag, startPoint x: 246, startPoint y: 25, endPoint x: 41, endPoint y: 17, distance: 205.2
click at [41, 19] on body "App Center Developer-[GEOGRAPHIC_DATA] Help center Status CONNECTIVITY_QATEST […" at bounding box center [329, 163] width 659 height 289
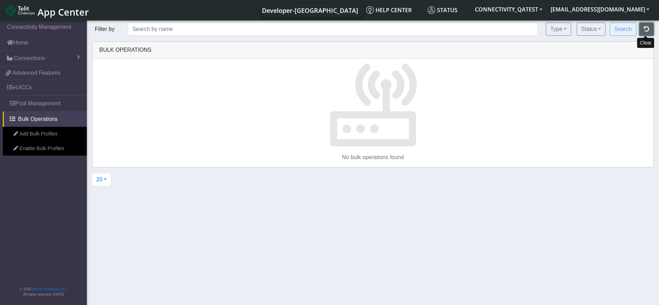
click at [647, 30] on icon "button" at bounding box center [647, 29] width 6 height 6
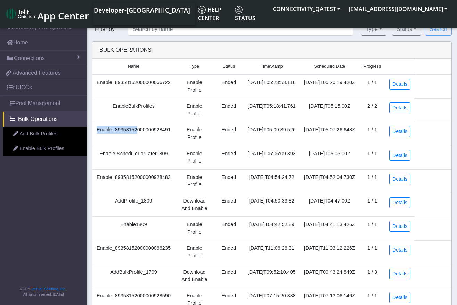
drag, startPoint x: 136, startPoint y: 126, endPoint x: 93, endPoint y: 131, distance: 42.6
click at [93, 131] on td "Enable_89358152000000928491" at bounding box center [133, 134] width 82 height 24
copy td "Enable_89358152"
click at [193, 34] on input "text" at bounding box center [240, 29] width 225 height 13
paste input "Enable_89358152"
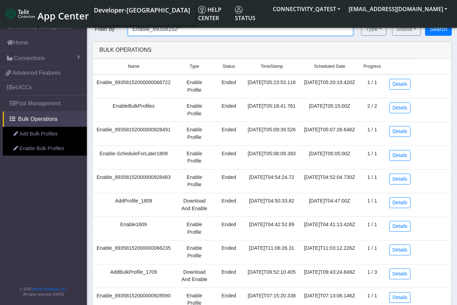
type input "Enable_89358152*"
click at [432, 28] on button "Search" at bounding box center [438, 29] width 27 height 13
